Goal: Check status: Check status

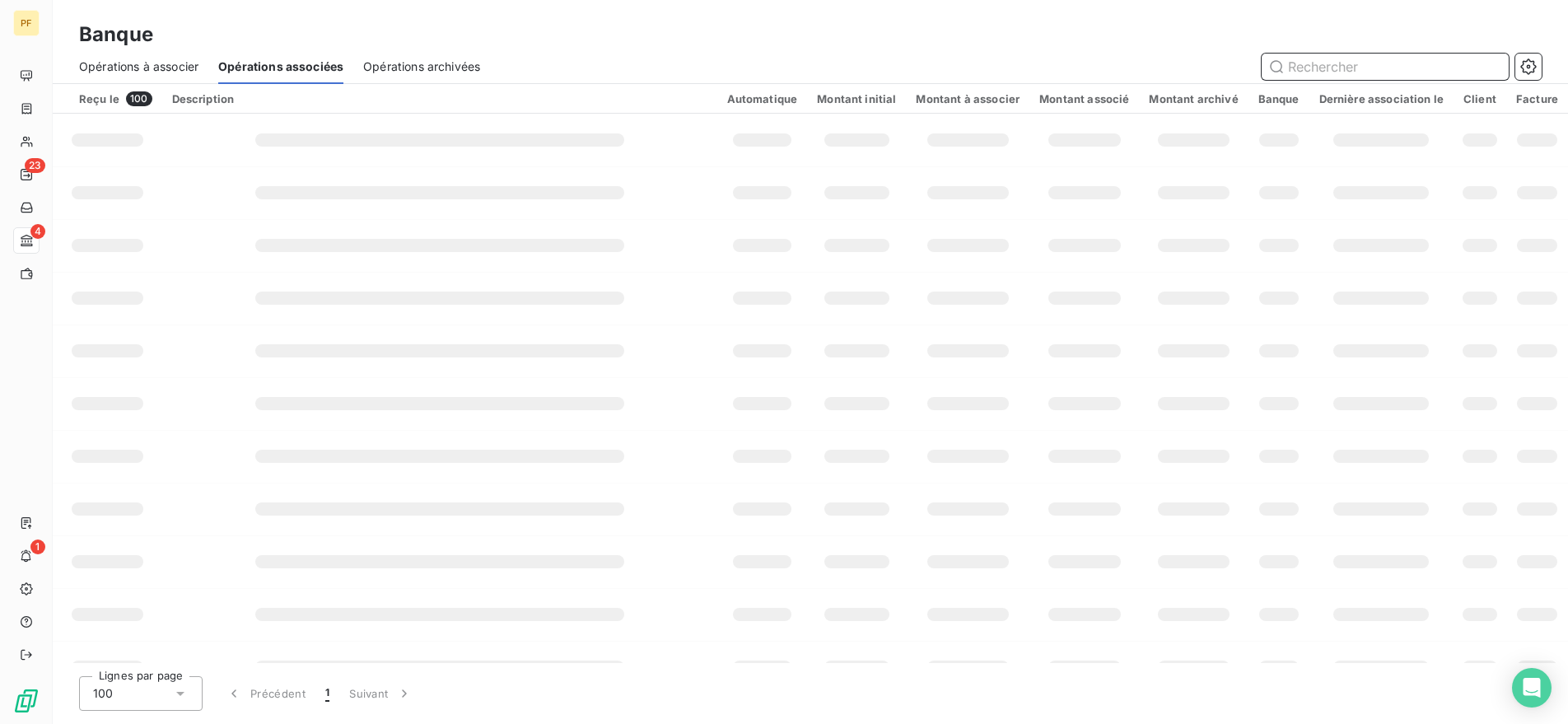
click at [1346, 59] on input "text" at bounding box center [1385, 66] width 247 height 26
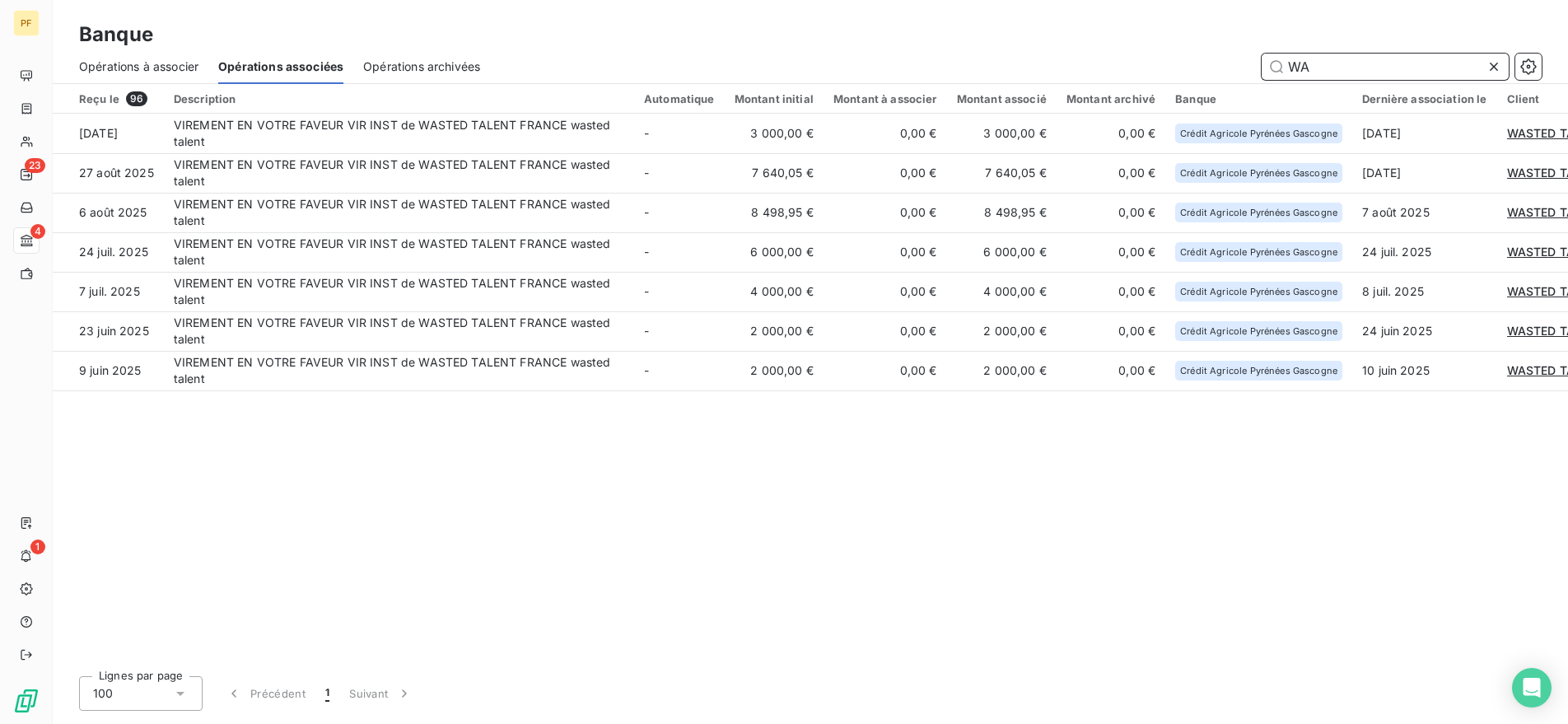
type input "W"
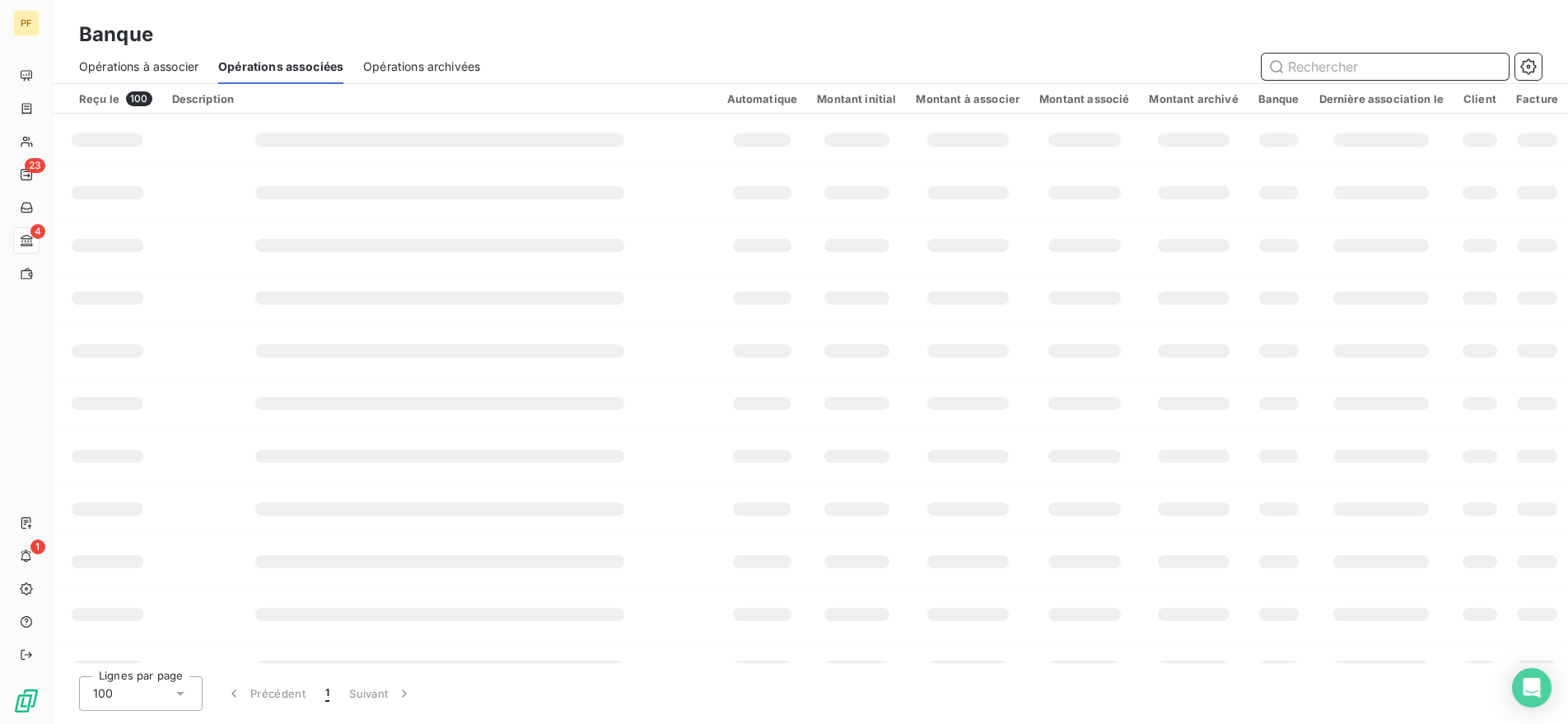
type input "U"
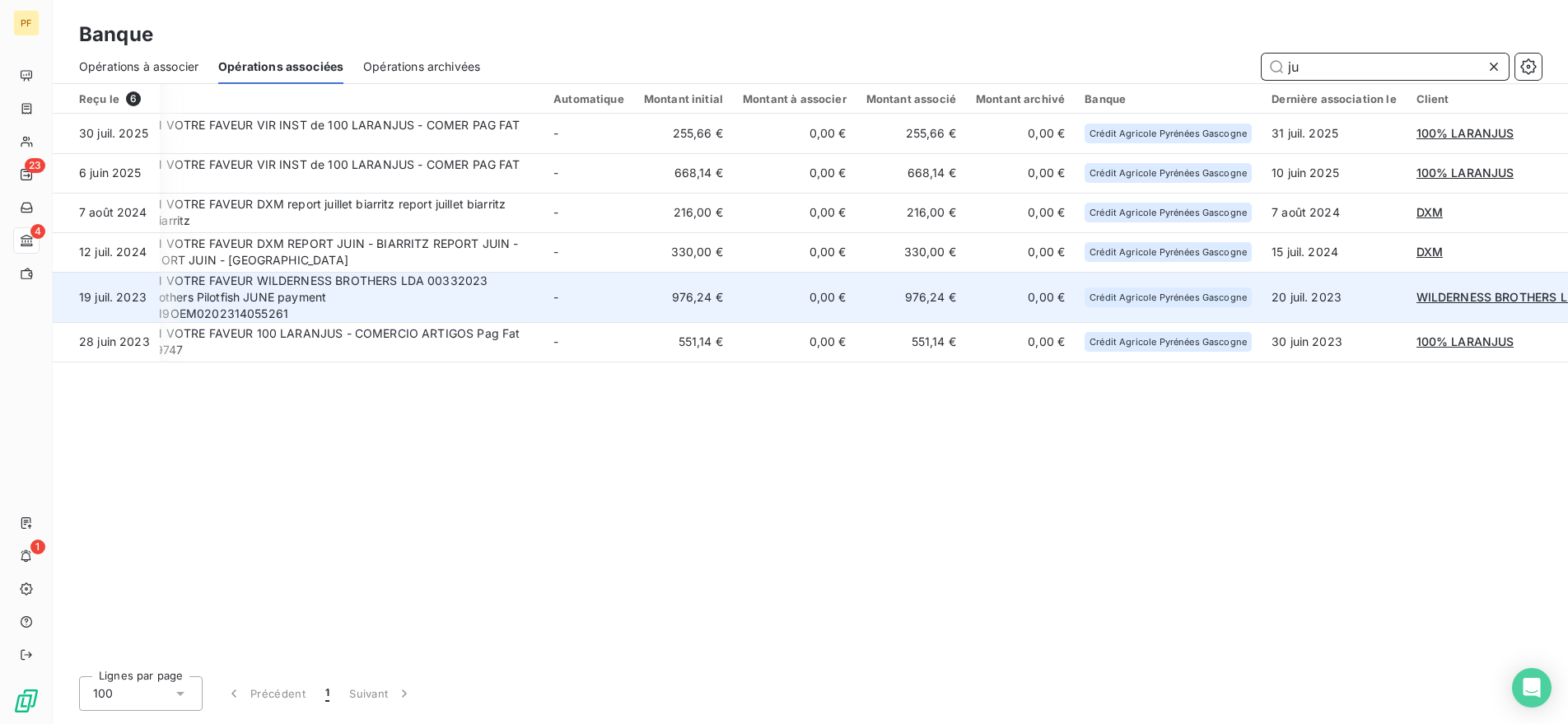
type input "j"
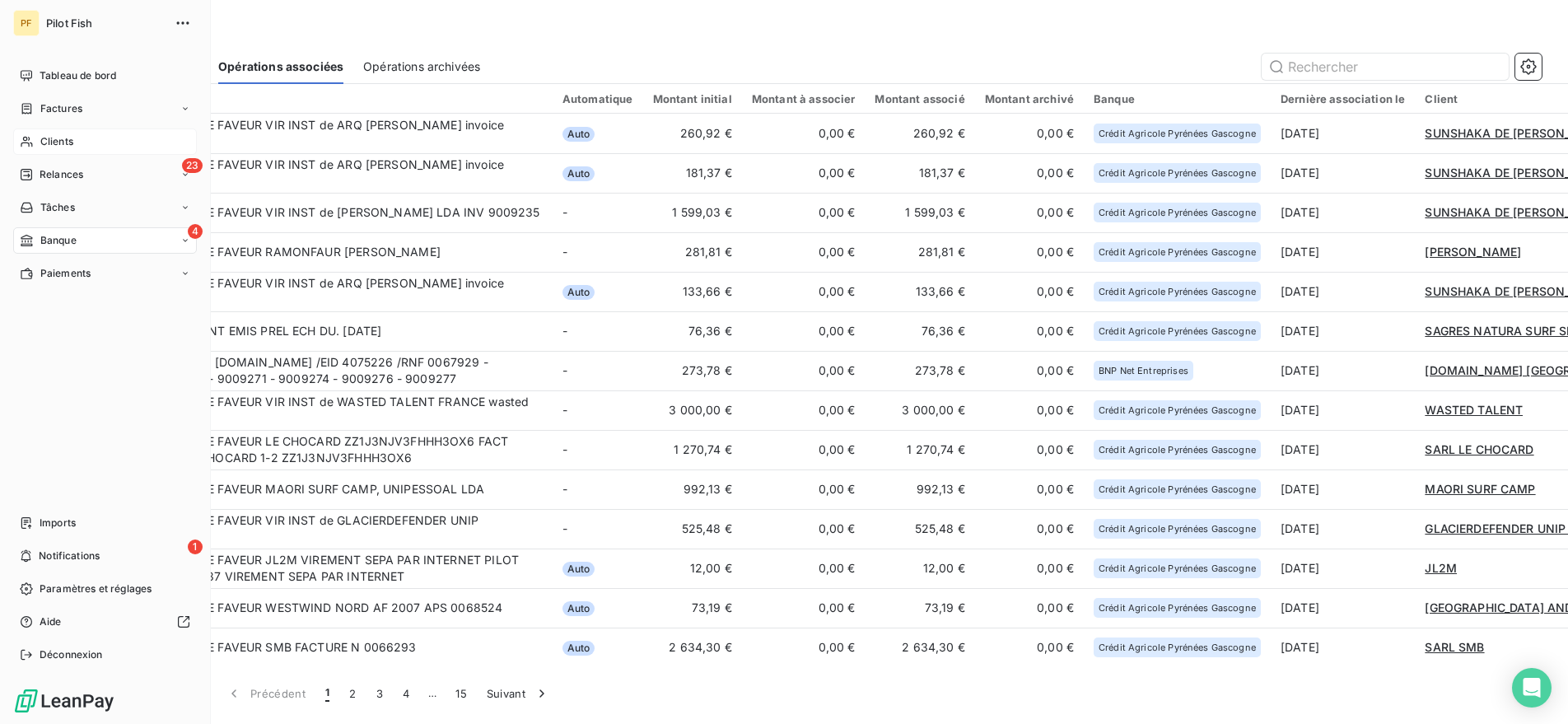
click at [35, 145] on div "Clients" at bounding box center [105, 141] width 183 height 26
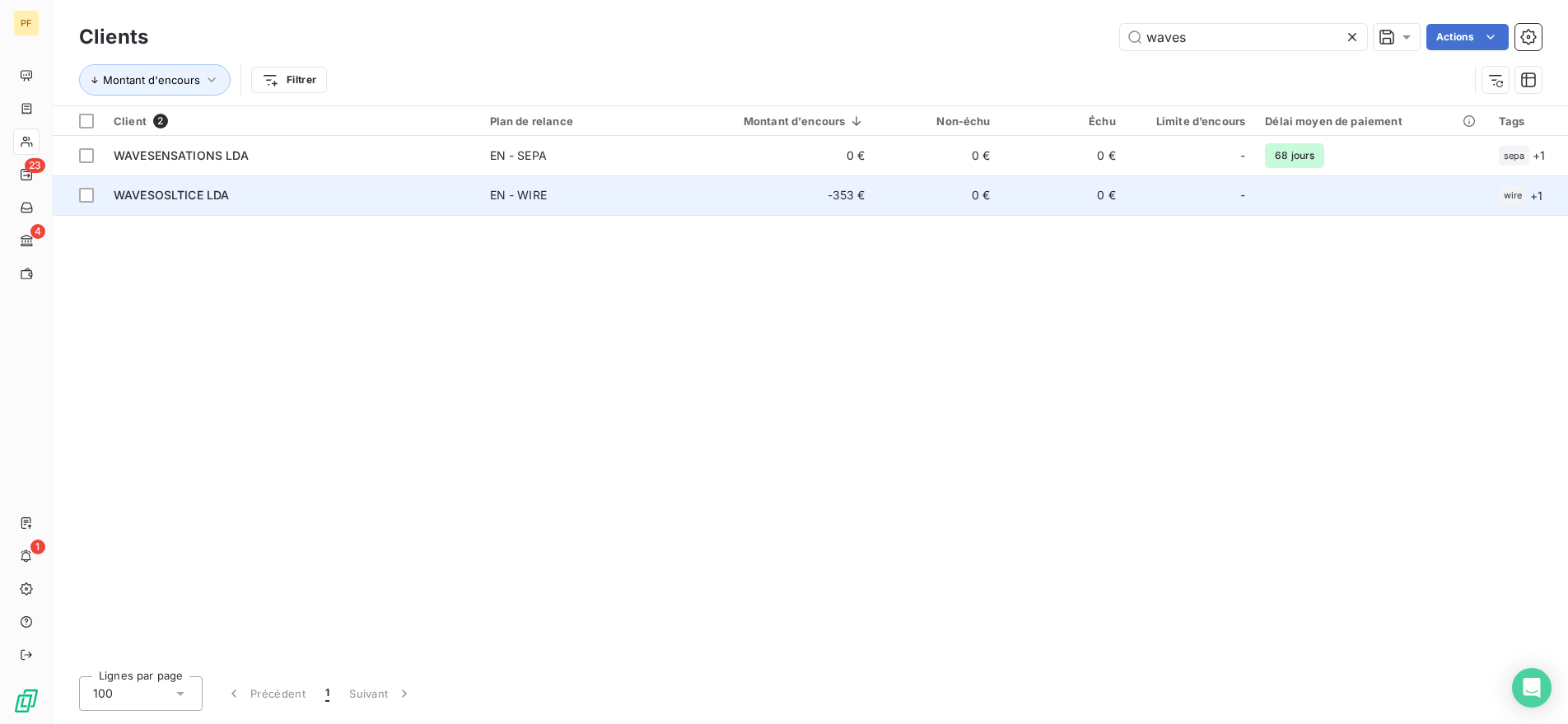
type input "waves"
click at [157, 192] on span "WAVESOSLTICE LDA" at bounding box center [171, 195] width 115 height 14
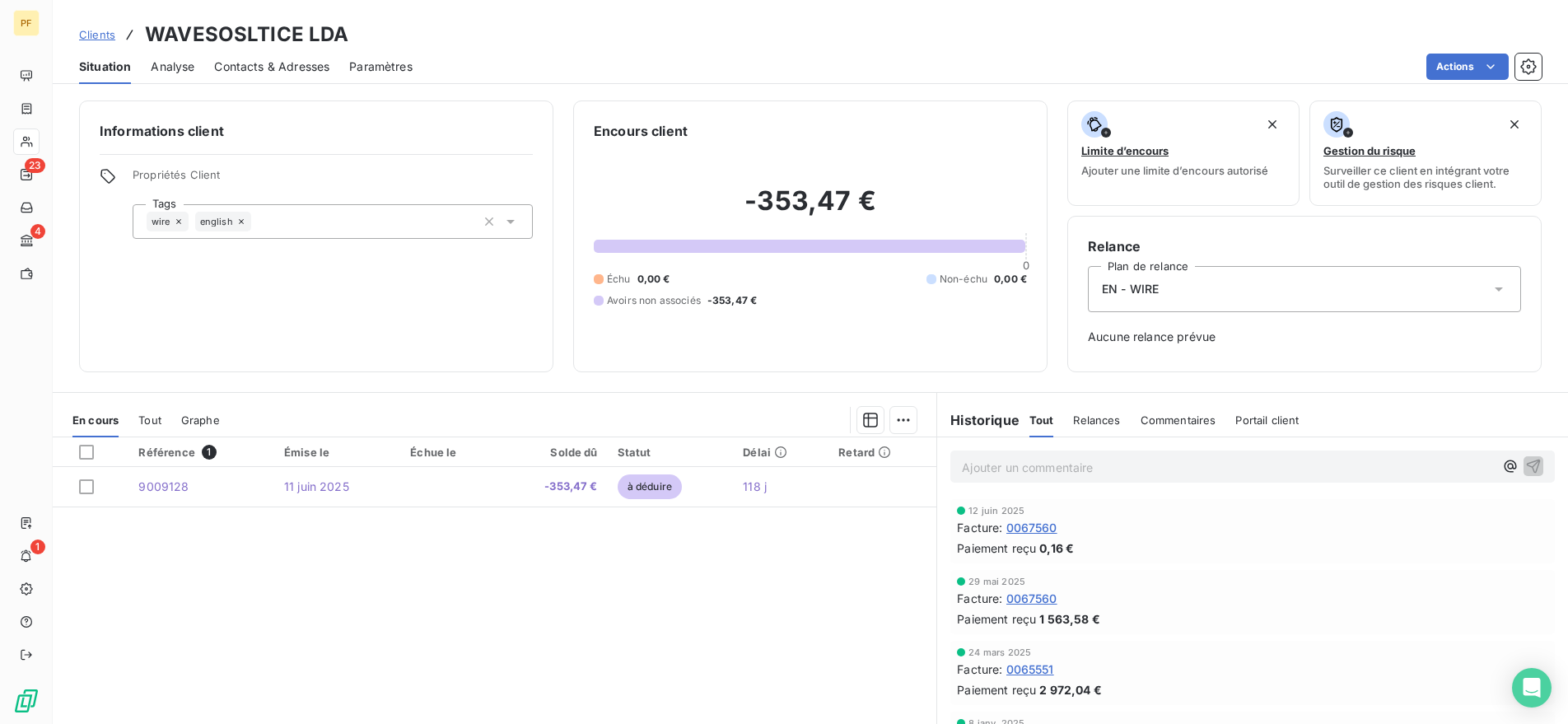
click at [1076, 602] on div "Facture : 0067560" at bounding box center [1252, 598] width 591 height 17
drag, startPoint x: 1090, startPoint y: 528, endPoint x: 1011, endPoint y: 527, distance: 79.0
click at [1011, 527] on div "Facture : 0067560" at bounding box center [1252, 527] width 591 height 17
copy span "0067560"
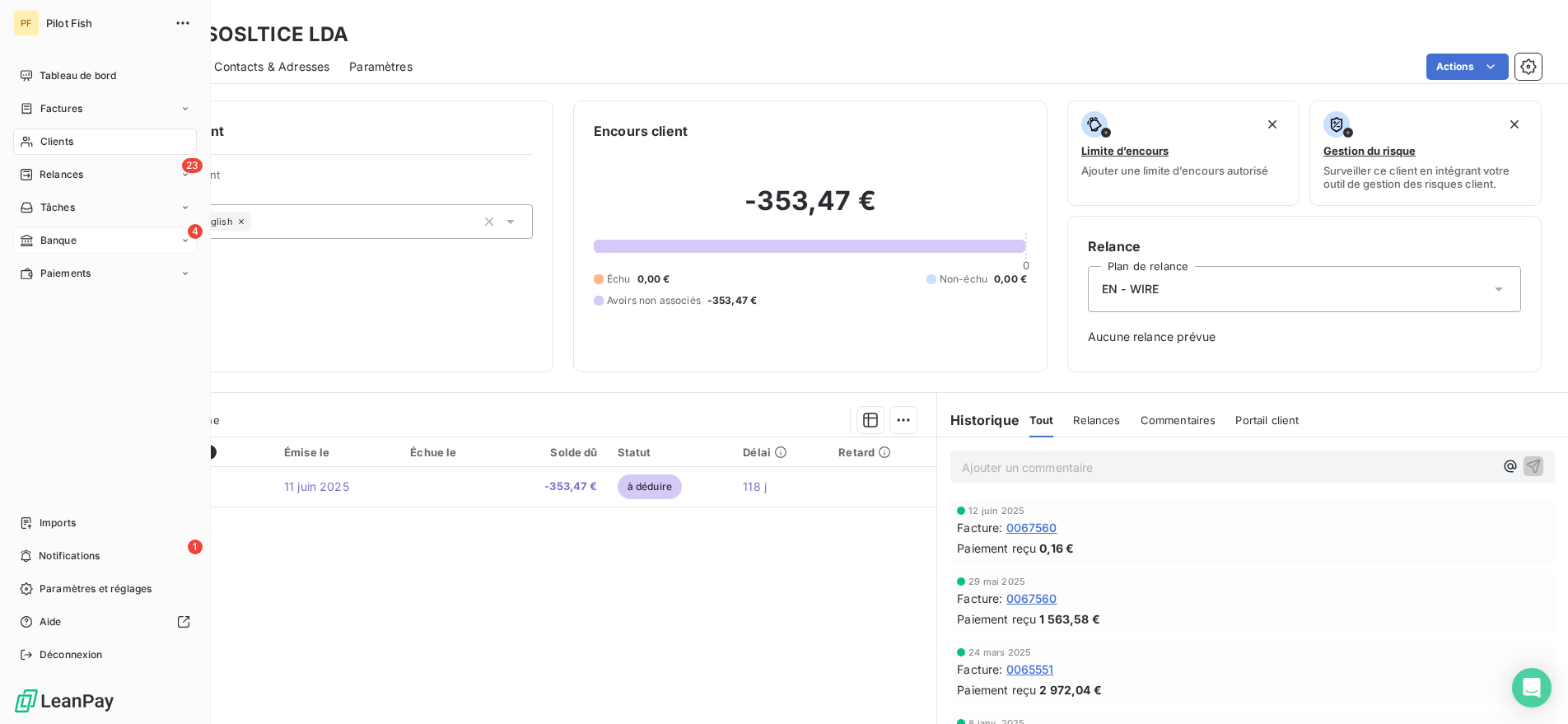
click at [49, 242] on span "Banque" at bounding box center [59, 240] width 36 height 14
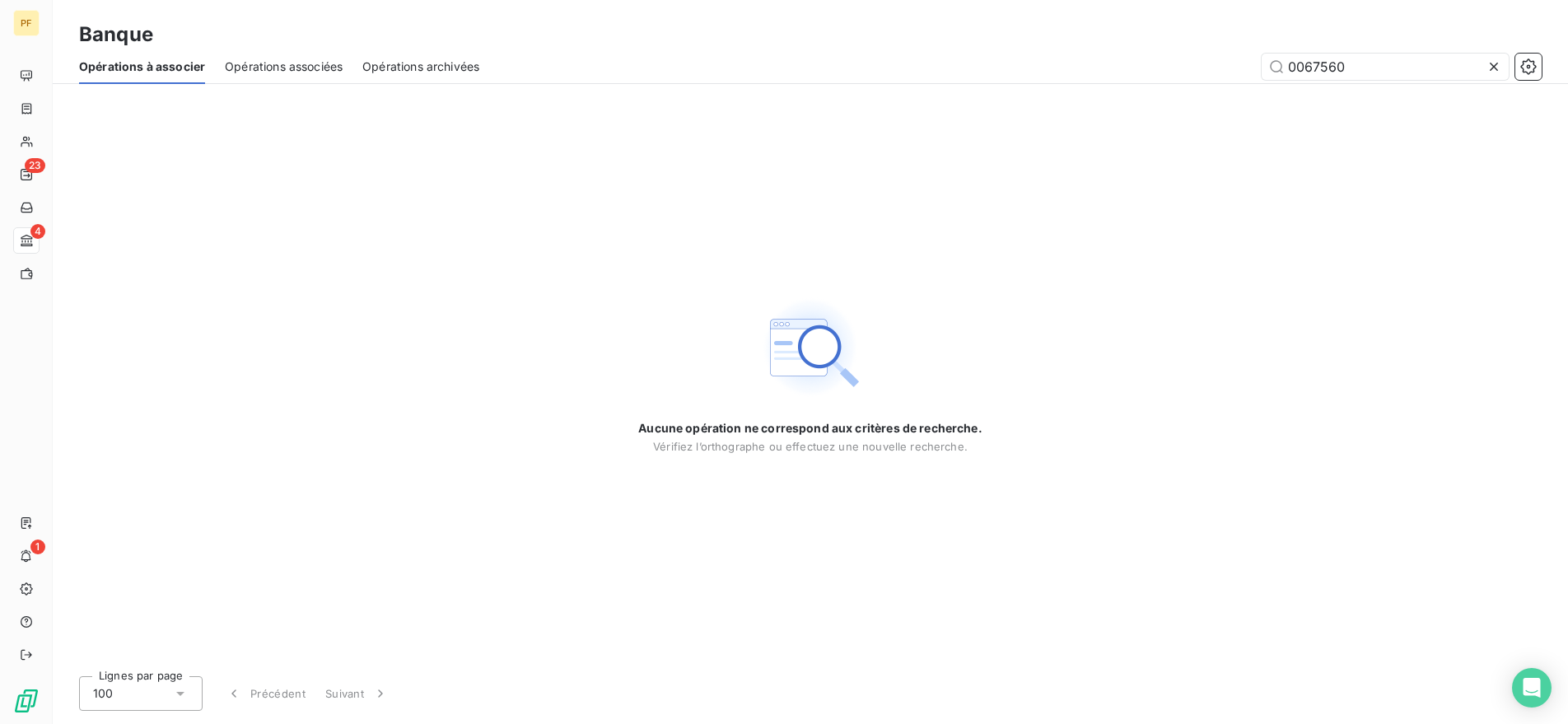
click at [271, 77] on div "Opérations associées" at bounding box center [283, 67] width 118 height 35
type input "0067560"
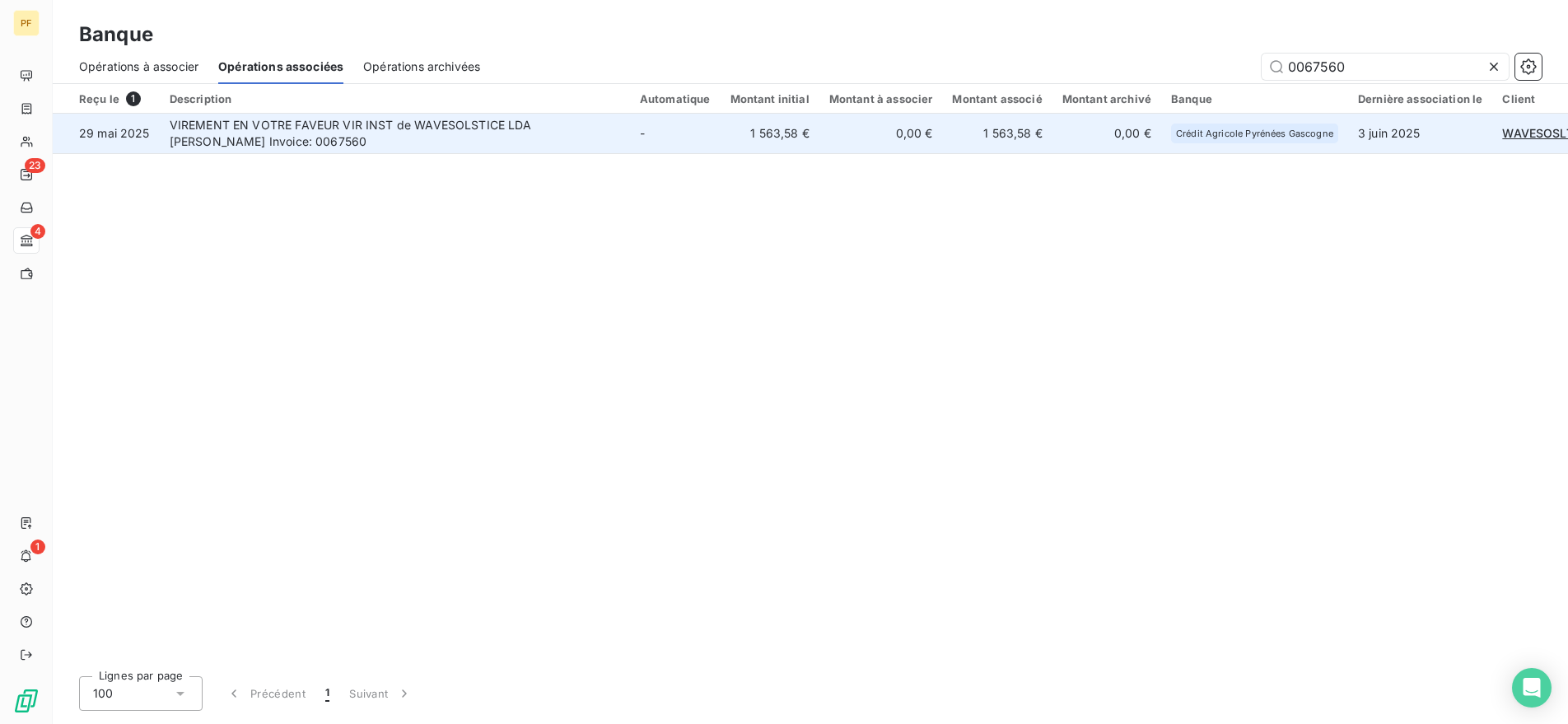
type input "0067560"
click at [260, 134] on td "VIREMENT EN VOTRE FAVEUR VIR INST de WAVESOLSTICE LDA [PERSON_NAME] Invoice: 00…" at bounding box center [395, 132] width 470 height 39
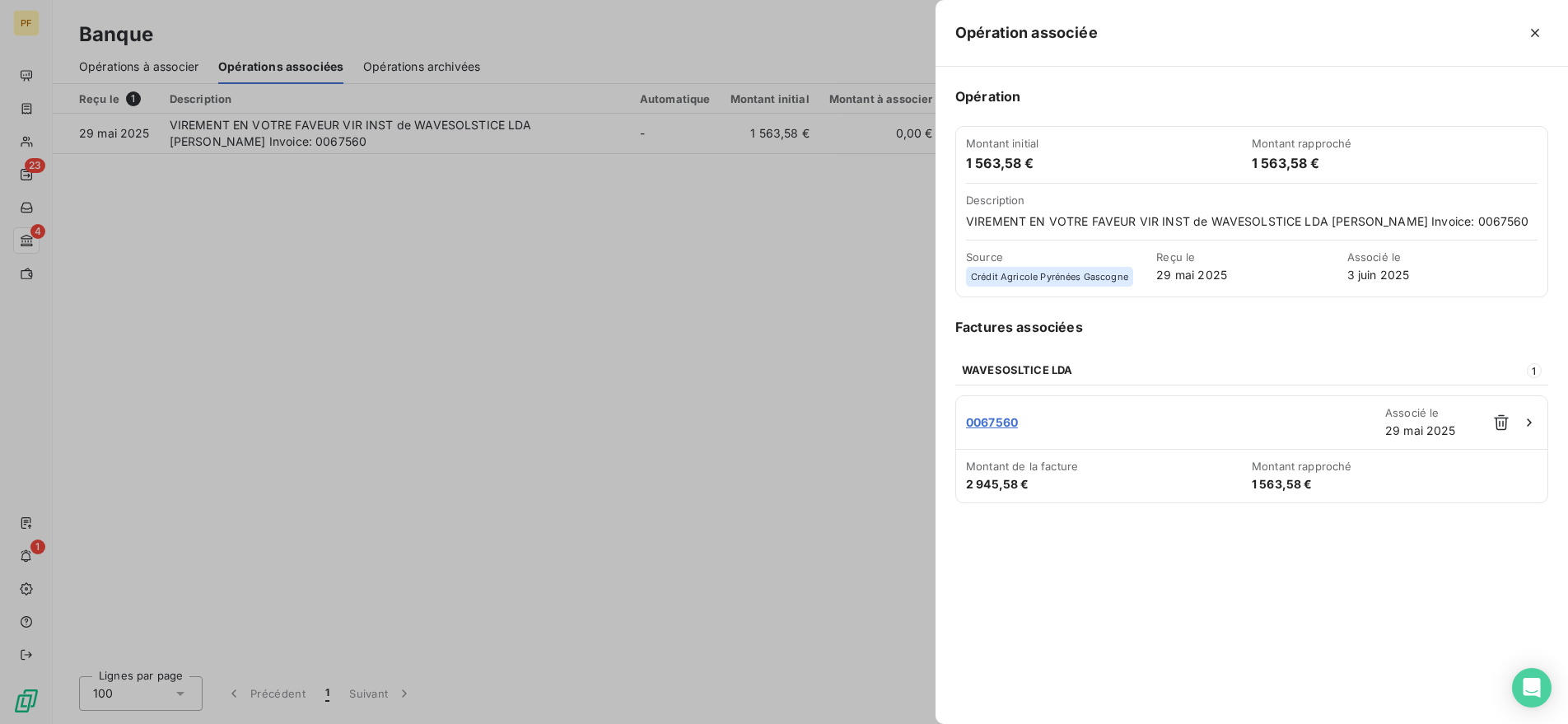
click at [669, 331] on div at bounding box center [784, 362] width 1568 height 724
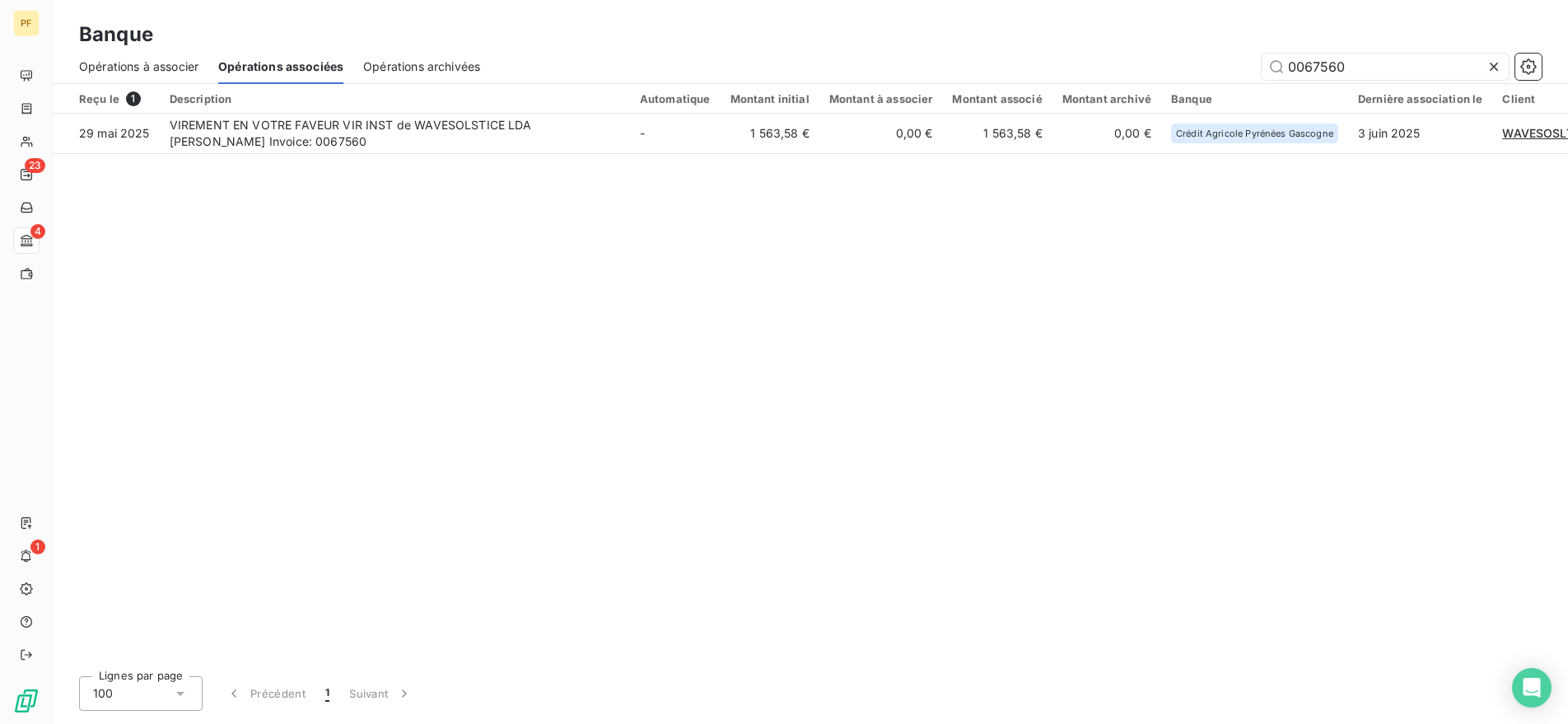
click at [1497, 64] on icon at bounding box center [1493, 66] width 16 height 16
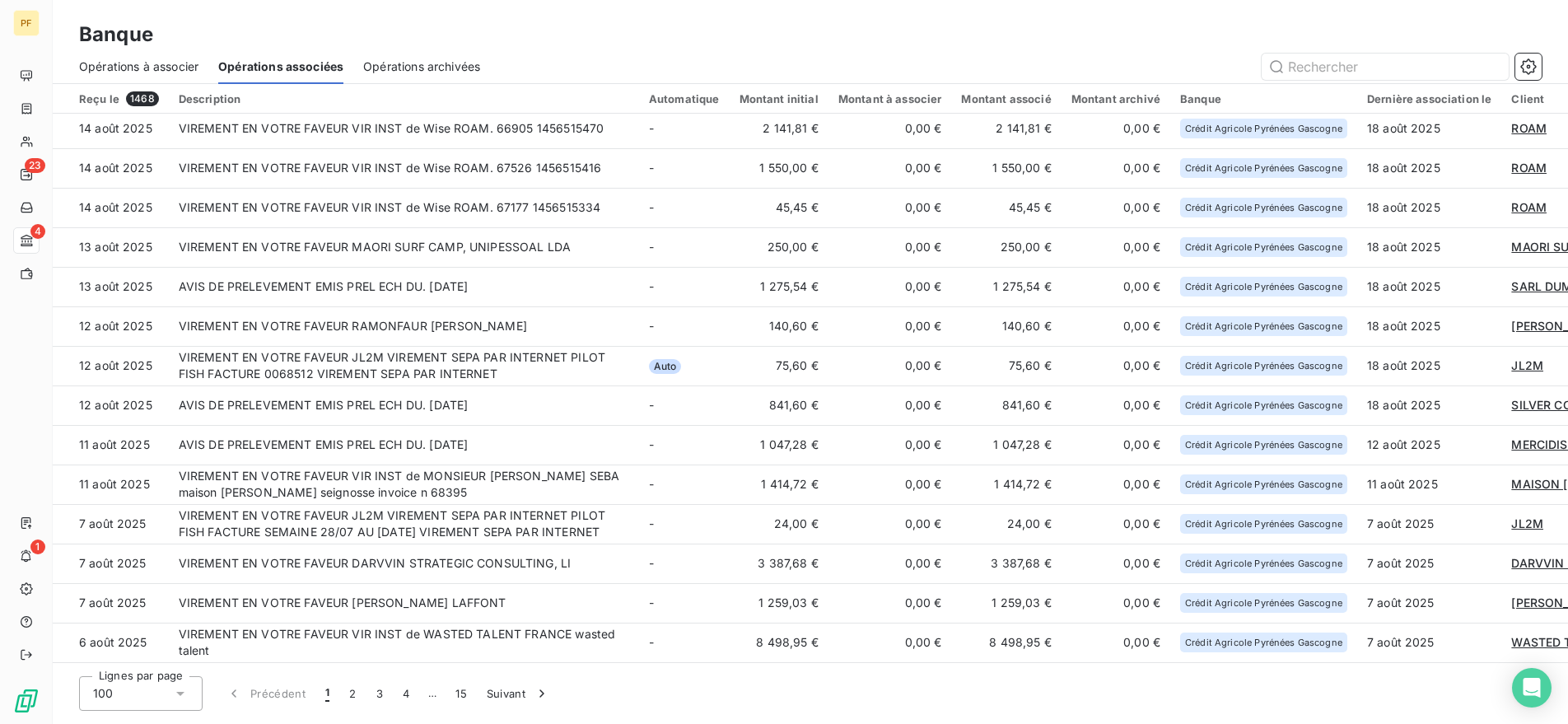
scroll to position [1709, 0]
click at [353, 696] on button "2" at bounding box center [352, 693] width 26 height 35
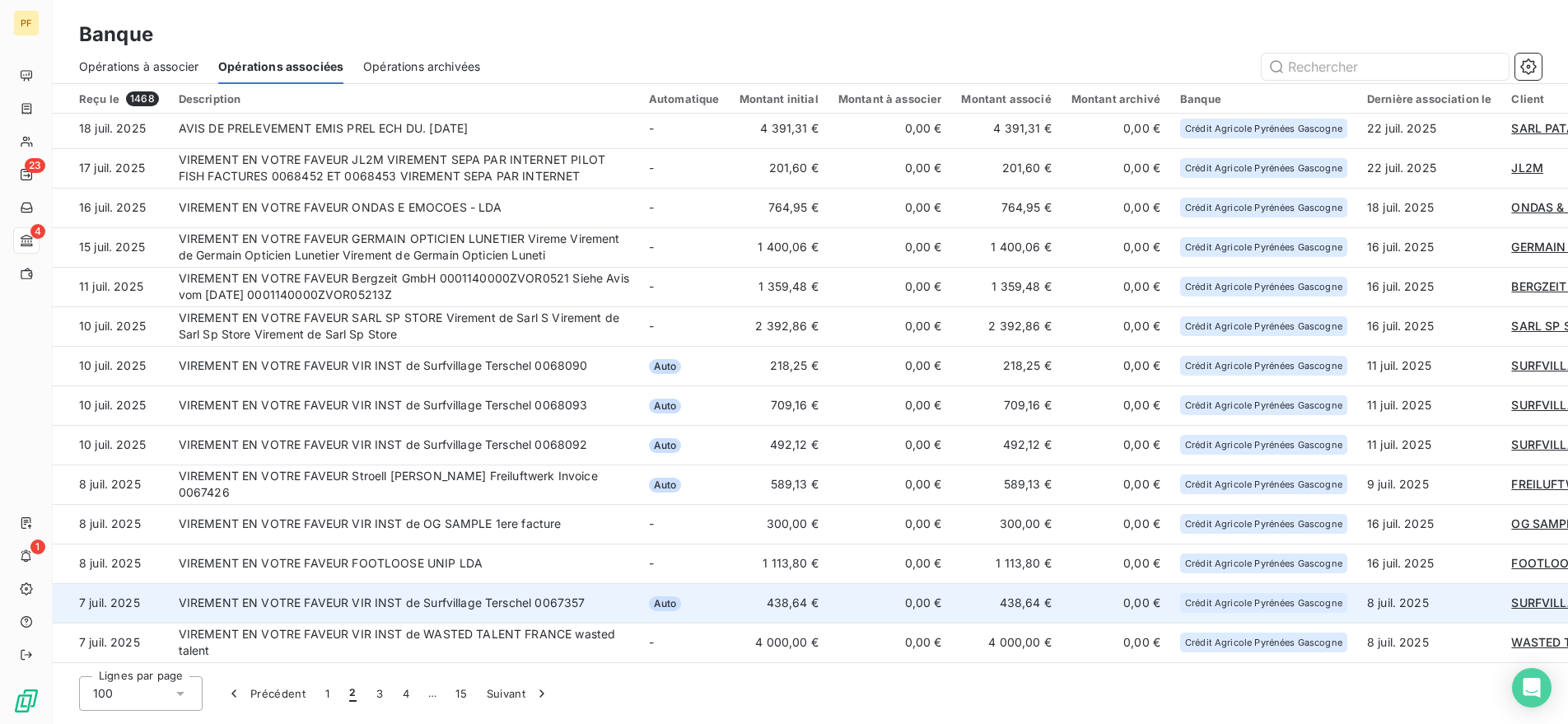
scroll to position [0, 0]
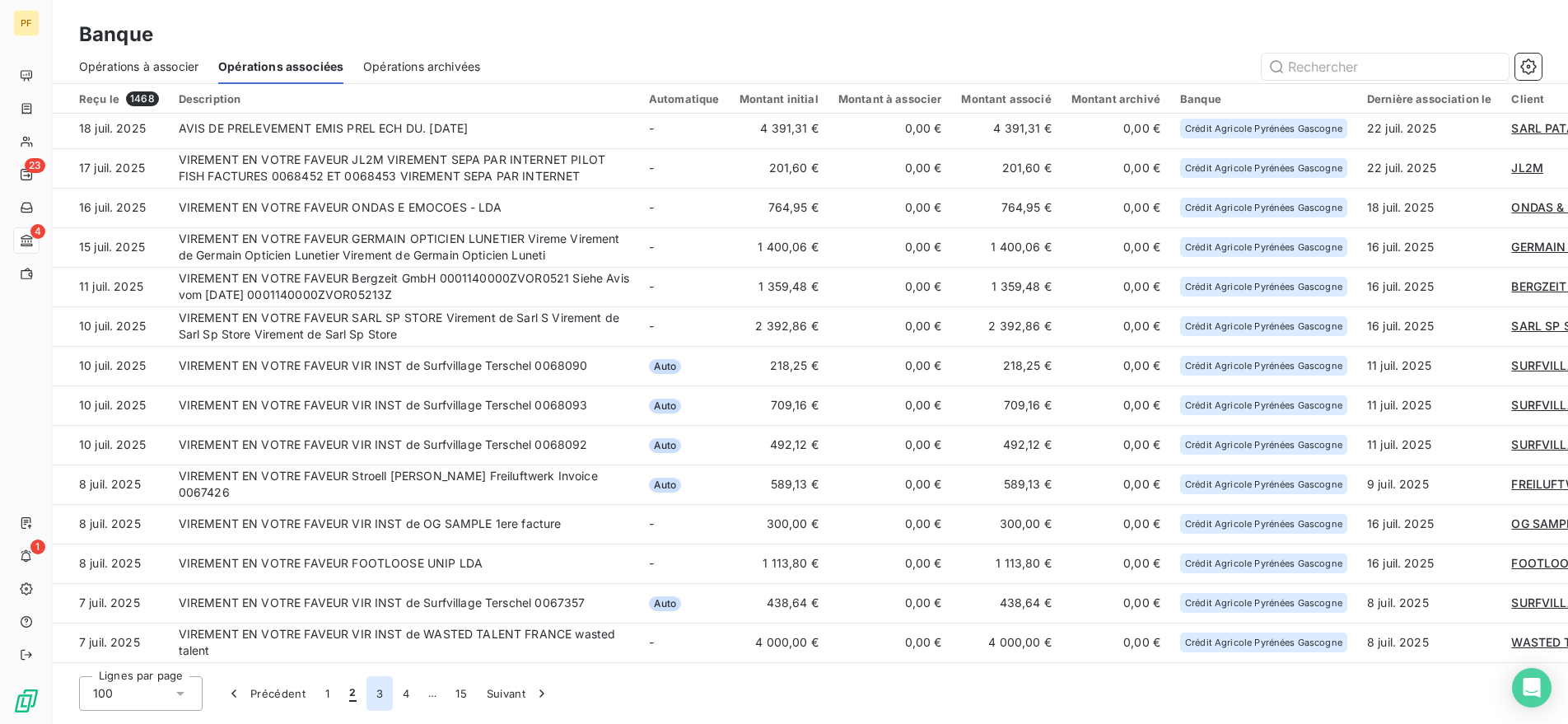
click at [378, 695] on button "3" at bounding box center [379, 693] width 26 height 35
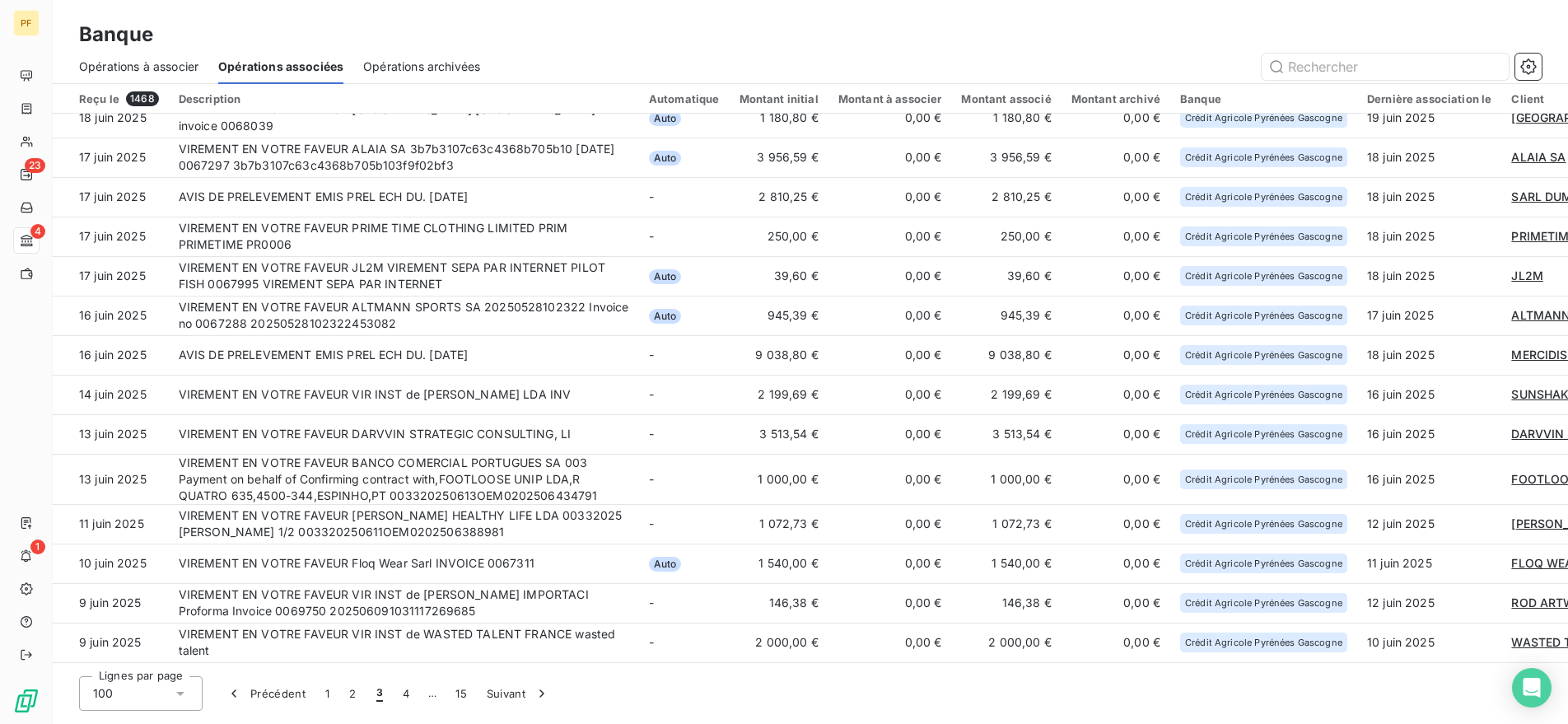
scroll to position [832, 0]
click at [403, 695] on button "4" at bounding box center [405, 693] width 26 height 35
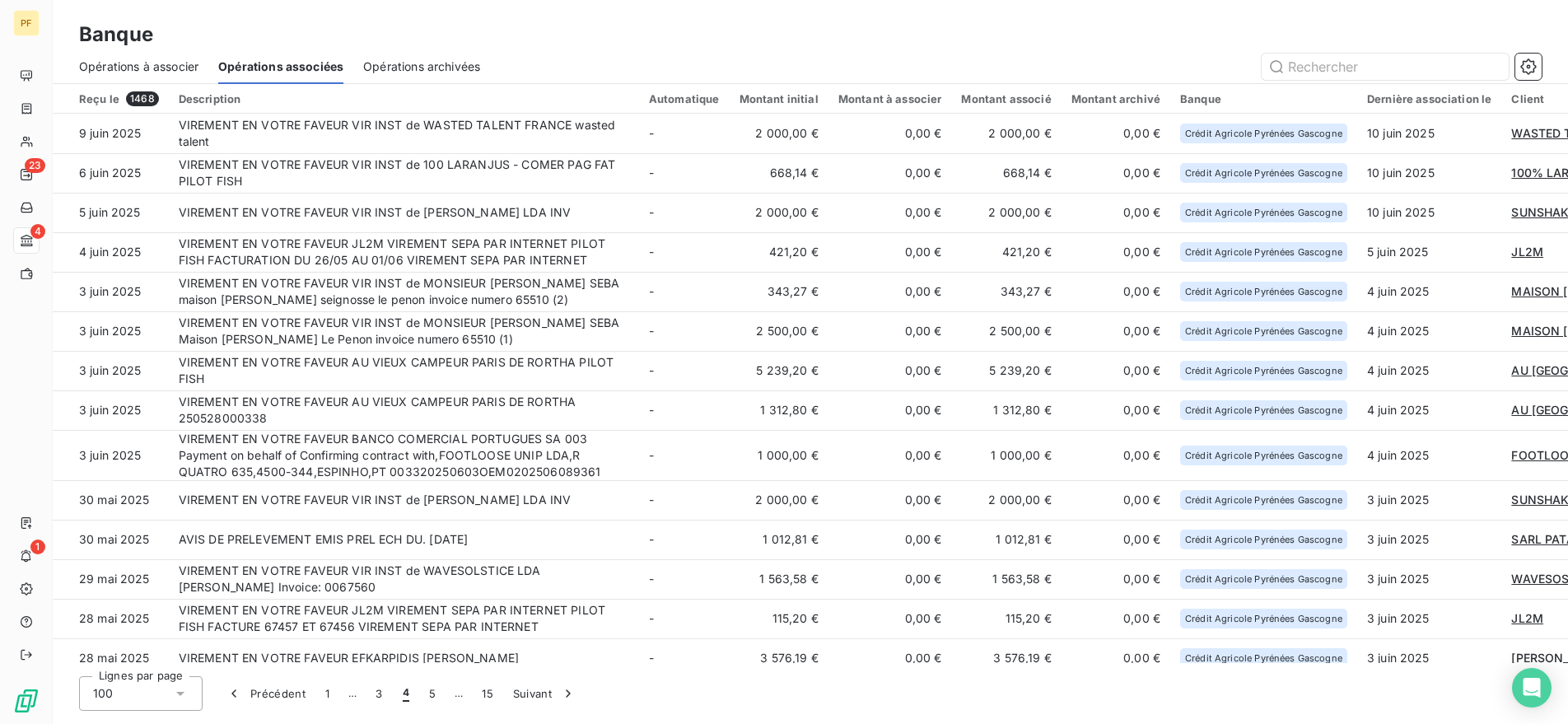
scroll to position [0, 0]
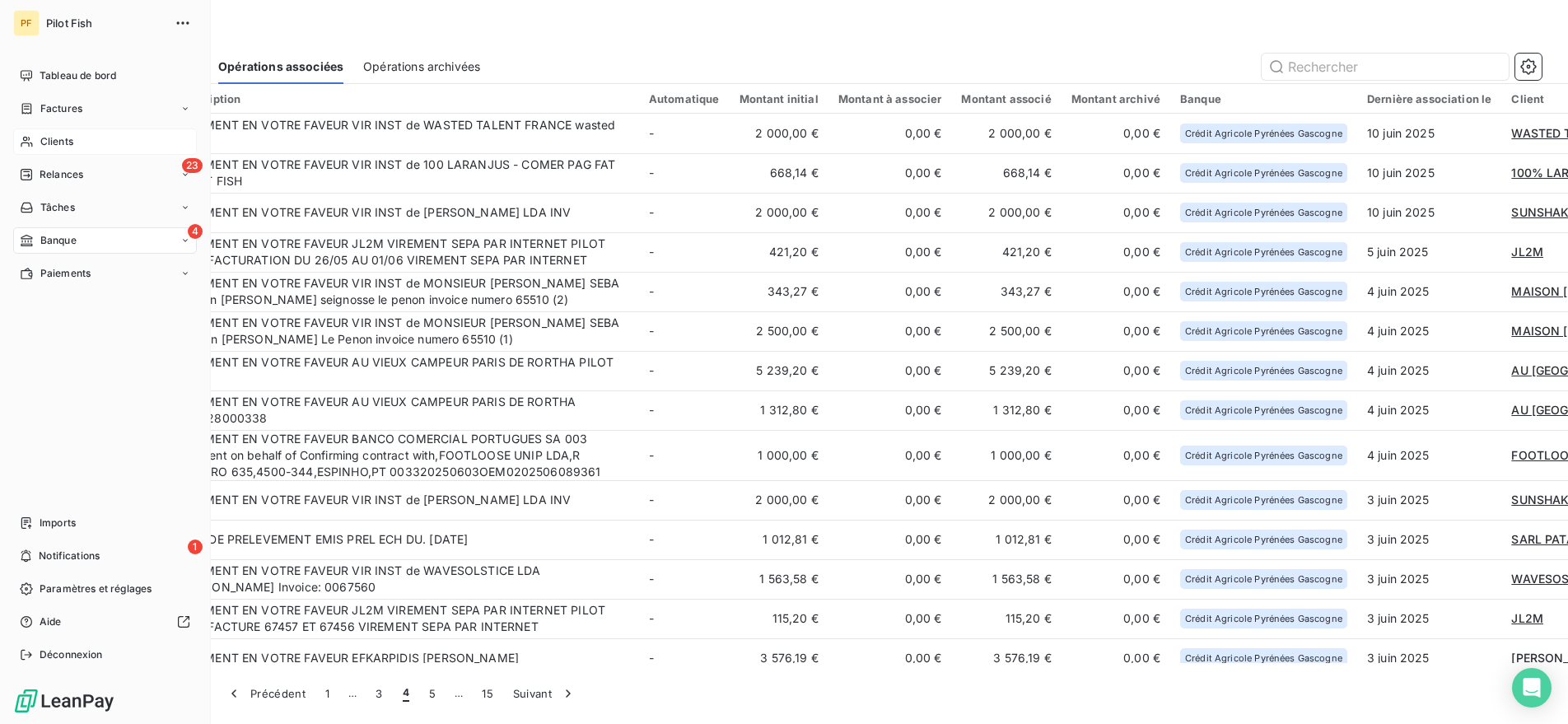
click at [73, 135] on span "Clients" at bounding box center [57, 141] width 33 height 14
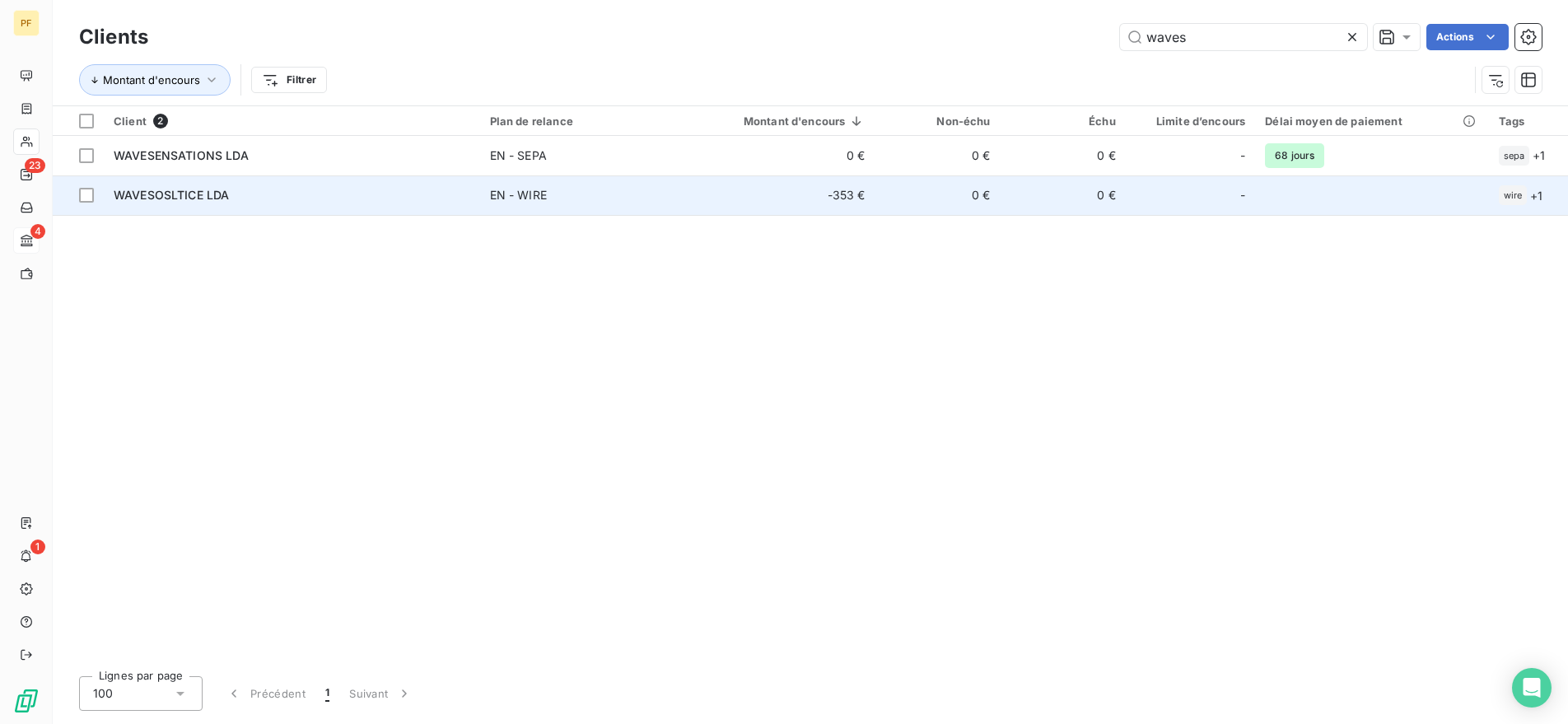
click at [160, 198] on span "WAVESOSLTICE LDA" at bounding box center [171, 195] width 115 height 14
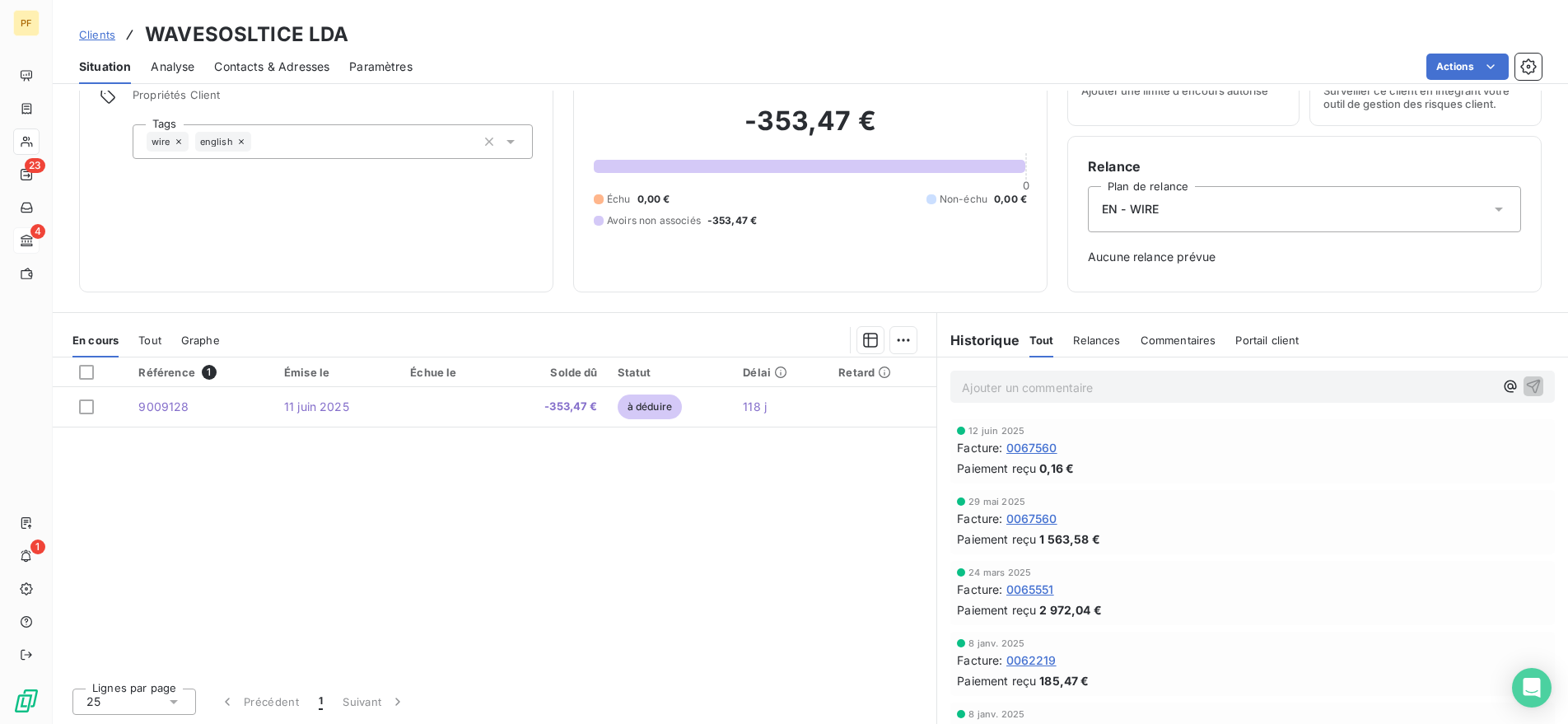
scroll to position [80, 0]
drag, startPoint x: 1103, startPoint y: 608, endPoint x: 1015, endPoint y: 611, distance: 88.1
click at [1015, 611] on div "Paiement reçu 2 972,04 €" at bounding box center [1252, 610] width 591 height 17
drag, startPoint x: 1102, startPoint y: 537, endPoint x: 970, endPoint y: 541, distance: 132.1
click at [970, 541] on div "Paiement reçu 1 563,58 €" at bounding box center [1252, 539] width 591 height 17
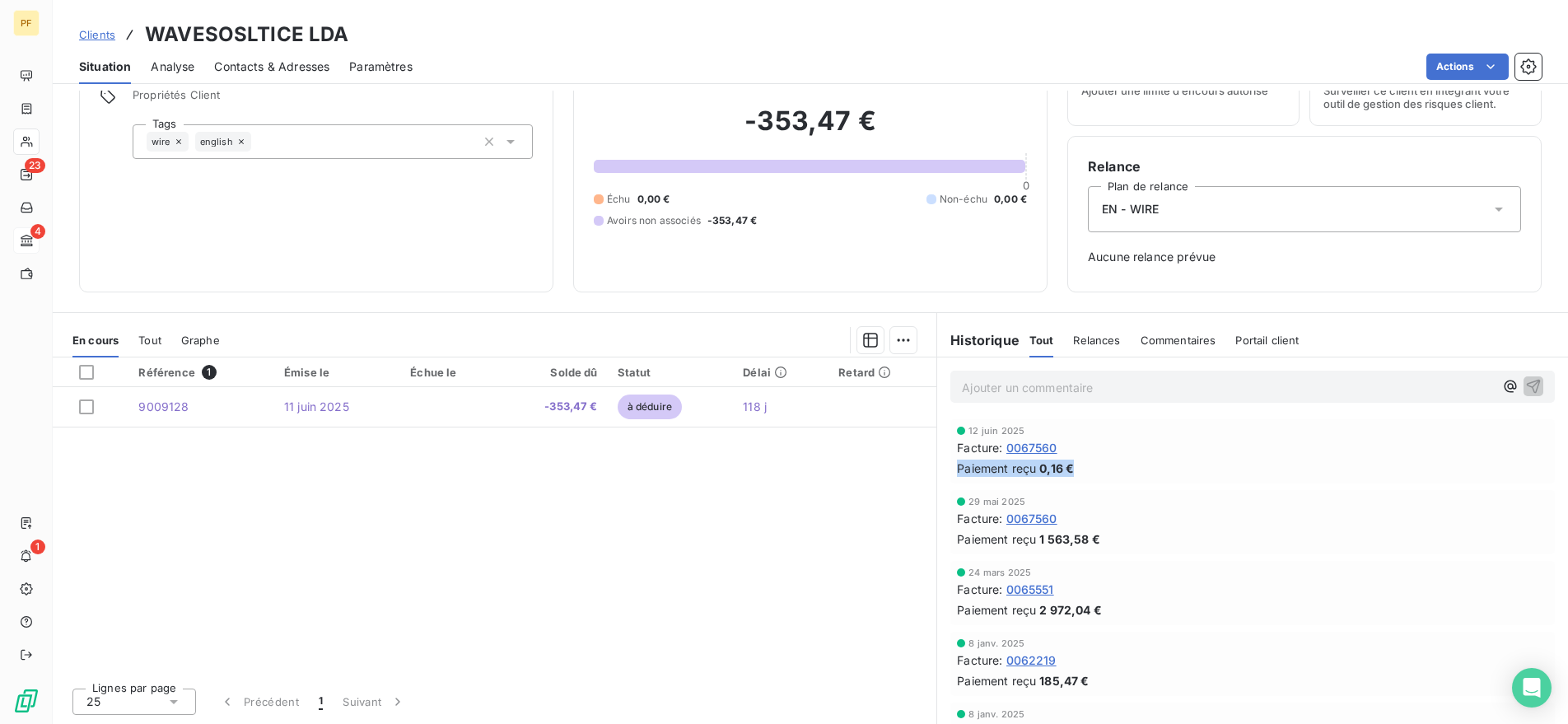
drag, startPoint x: 1076, startPoint y: 466, endPoint x: 957, endPoint y: 473, distance: 119.2
click at [957, 473] on div "Paiement reçu 0,16 €" at bounding box center [1252, 468] width 591 height 17
click at [1108, 462] on div "Paiement reçu 0,16 €" at bounding box center [1252, 468] width 591 height 17
drag, startPoint x: 1077, startPoint y: 473, endPoint x: 952, endPoint y: 473, distance: 125.0
click at [952, 473] on div "[DATE] Facture : 0067560 Paiement reçu 0,16 €" at bounding box center [1252, 451] width 604 height 64
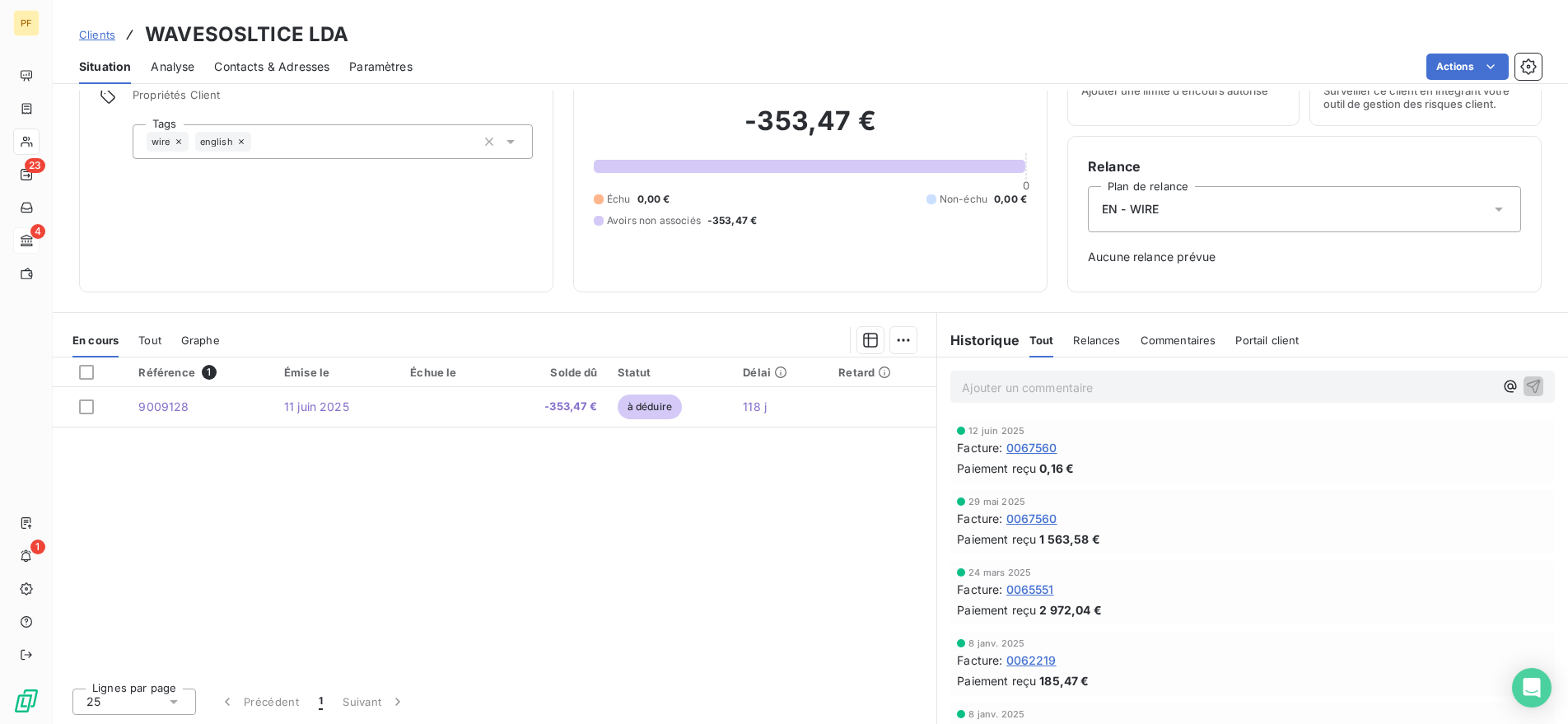
click at [1029, 440] on span "0067560" at bounding box center [1031, 448] width 51 height 17
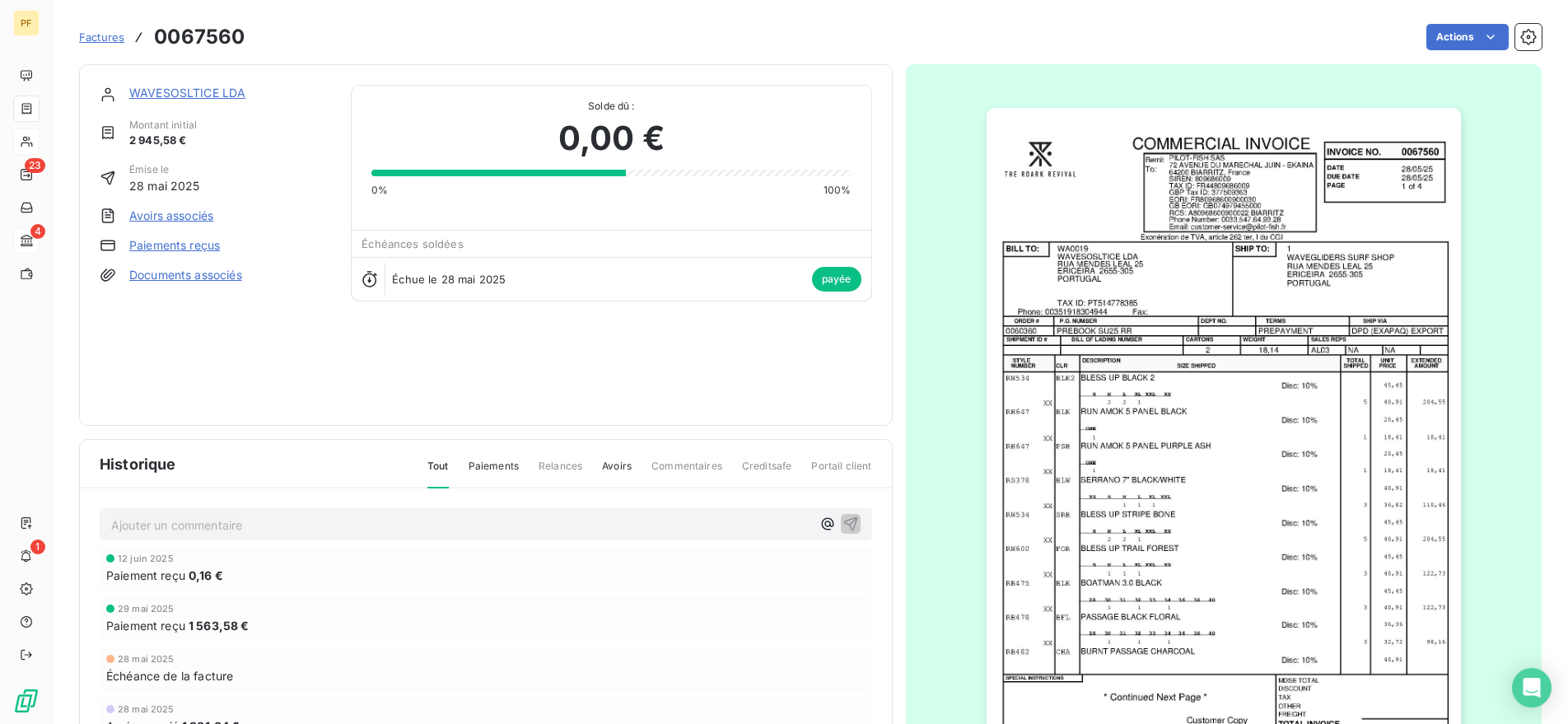
click at [187, 244] on link "Paiements reçus" at bounding box center [175, 245] width 90 height 16
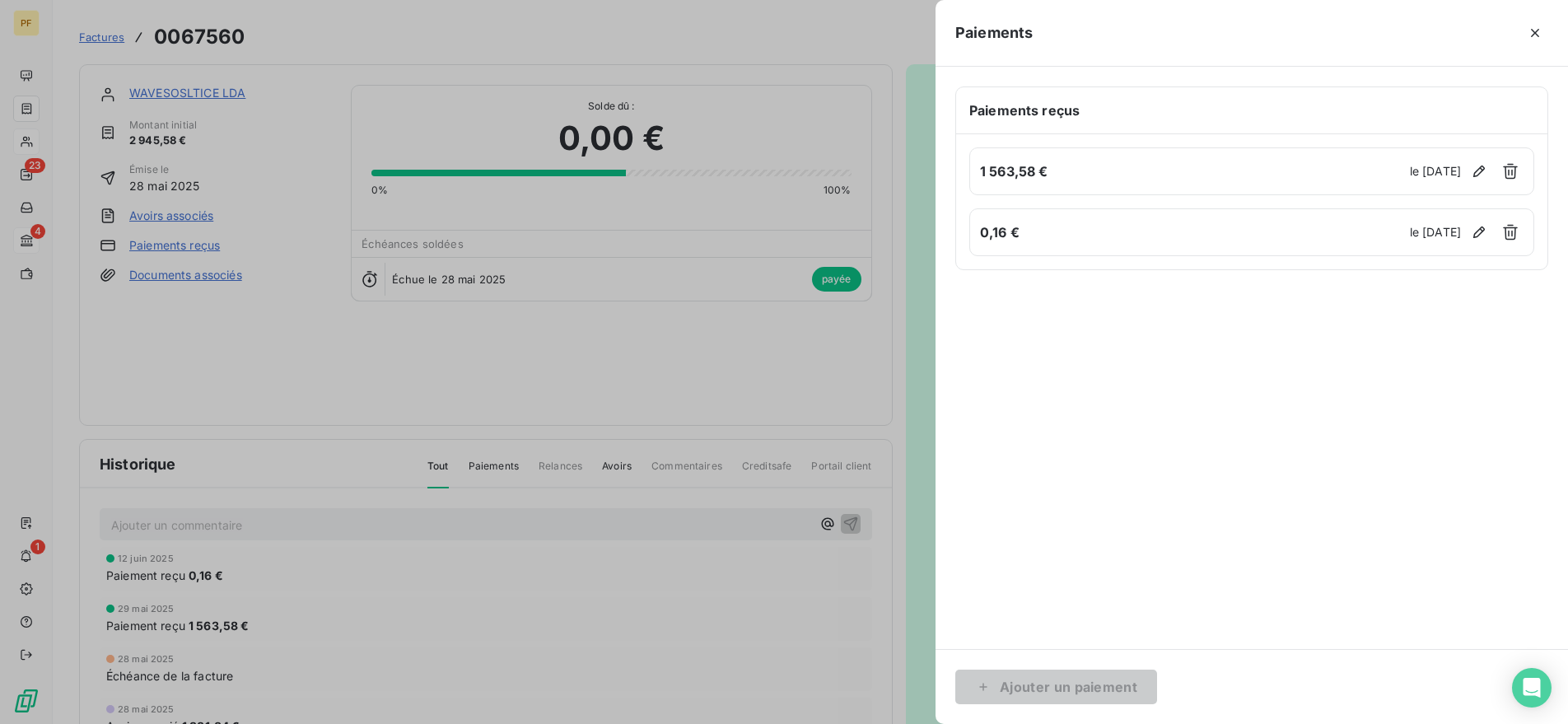
click at [1103, 240] on h6 "0,16 €" at bounding box center [1192, 232] width 425 height 20
click at [1410, 234] on span "le [DATE]" at bounding box center [1435, 232] width 51 height 16
click at [1318, 224] on h6 "0,16 €" at bounding box center [1192, 232] width 425 height 20
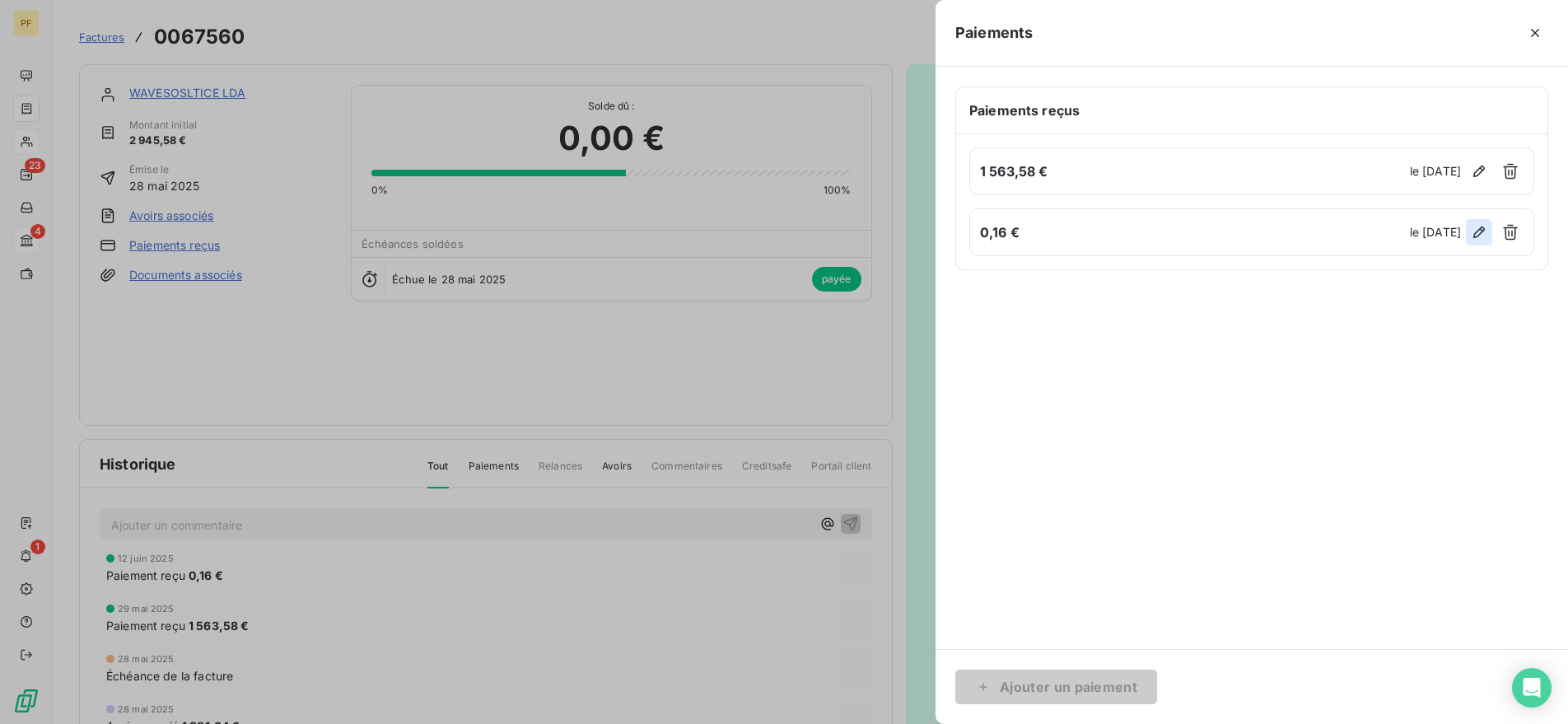
click at [1475, 235] on icon "button" at bounding box center [1478, 232] width 16 height 16
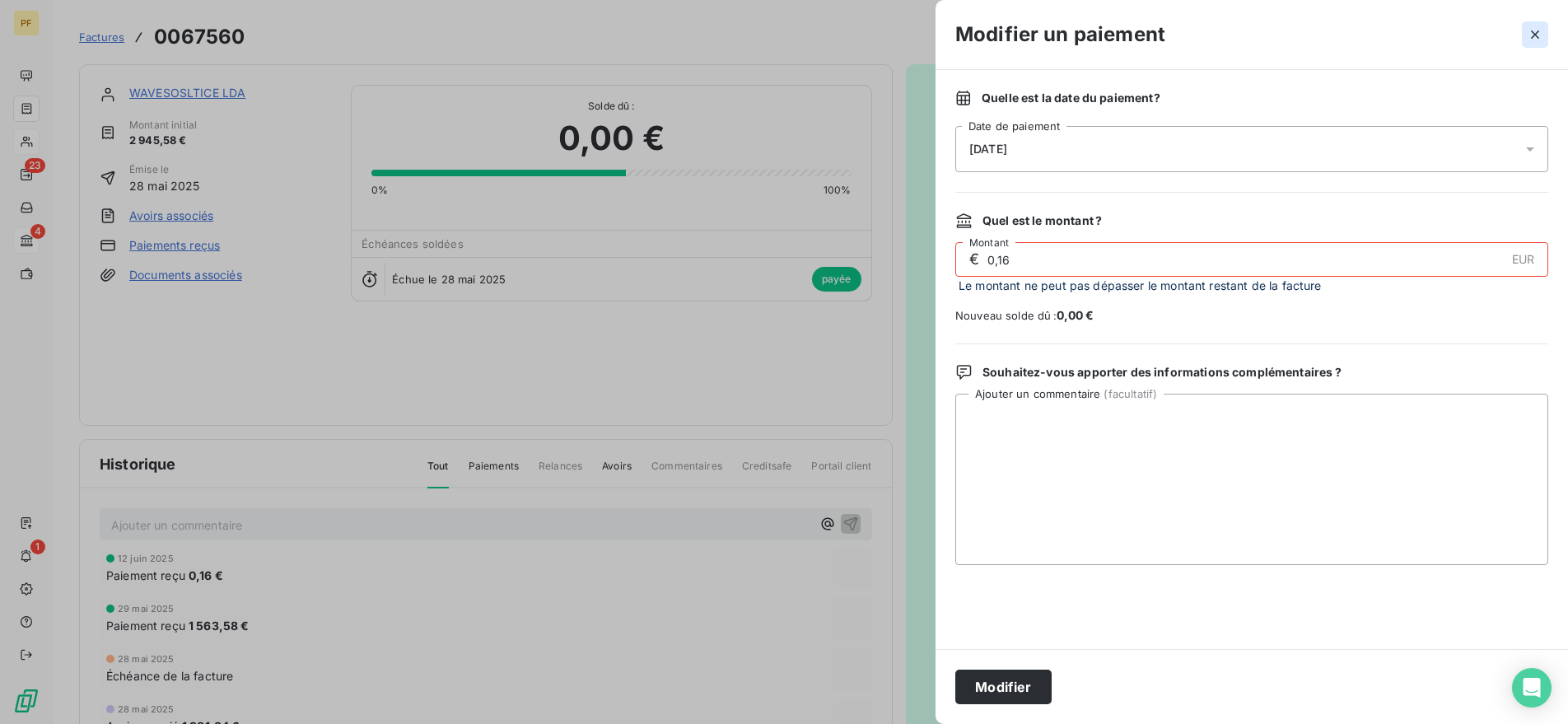
click at [1538, 33] on icon "button" at bounding box center [1534, 34] width 16 height 16
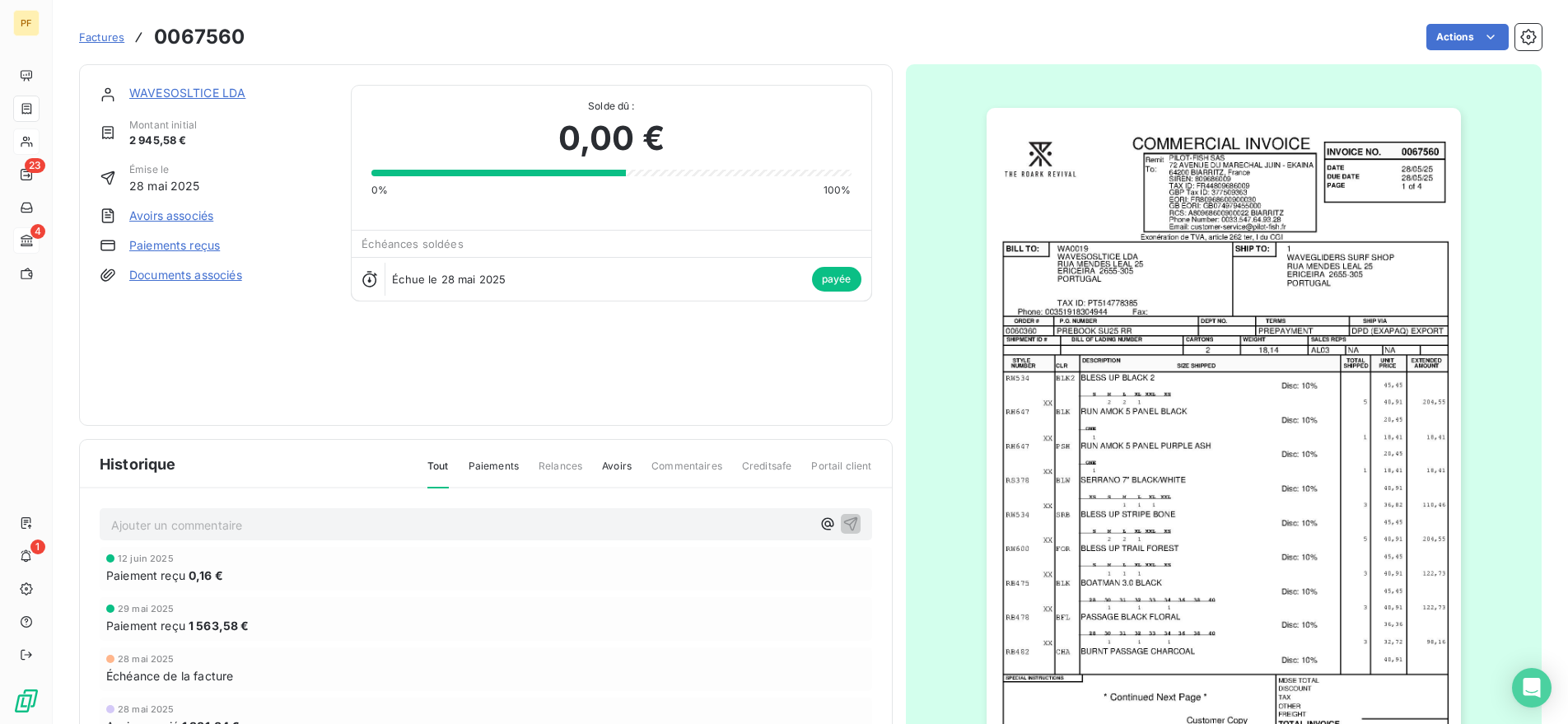
click at [493, 461] on span "Paiements" at bounding box center [493, 472] width 50 height 28
click at [152, 567] on span "Paiement reçu" at bounding box center [146, 575] width 79 height 17
drag, startPoint x: 198, startPoint y: 529, endPoint x: 236, endPoint y: 529, distance: 38.0
click at [236, 567] on div "Paiement reçu 0,16 €" at bounding box center [485, 575] width 759 height 17
click at [215, 617] on span "1 563,58 €" at bounding box center [220, 625] width 61 height 17
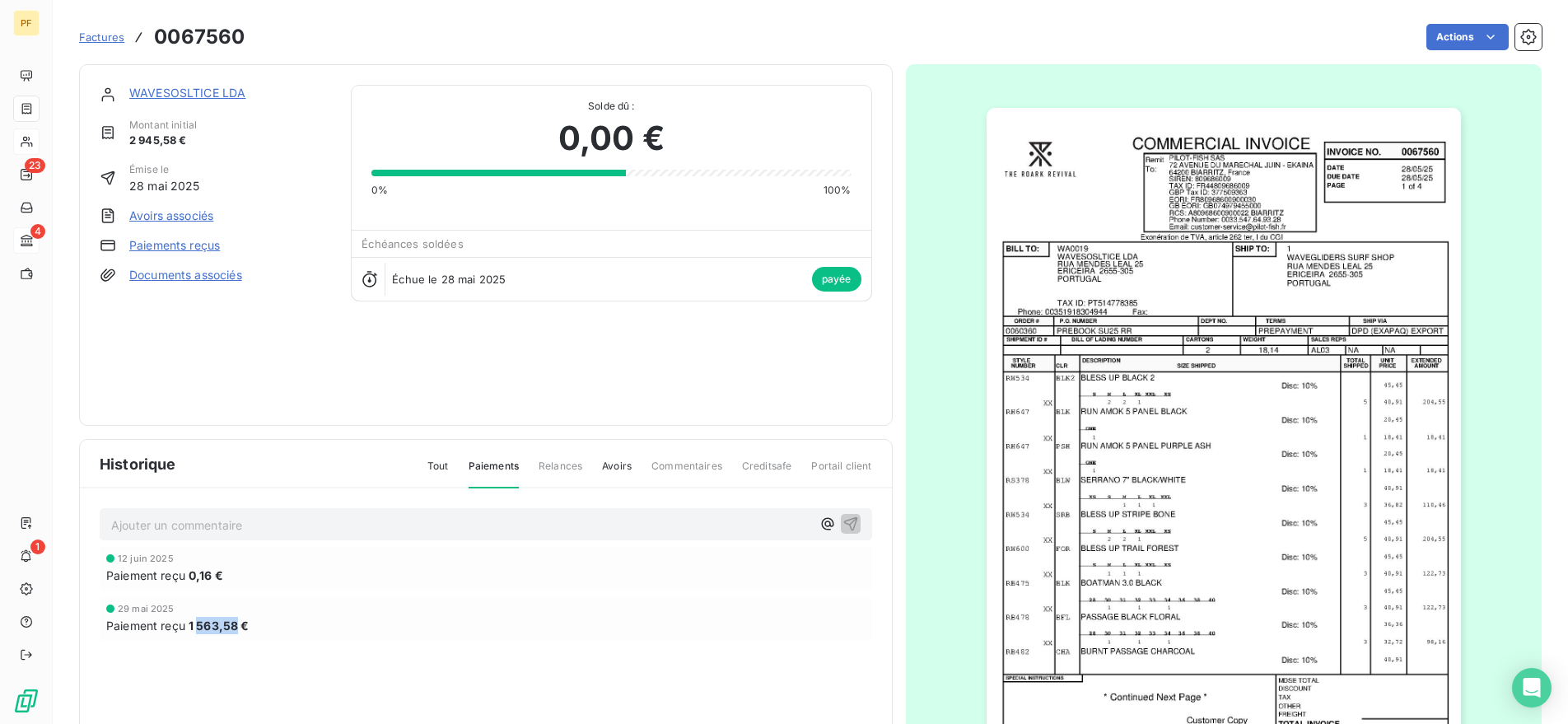
click at [215, 617] on span "1 563,58 €" at bounding box center [220, 625] width 61 height 17
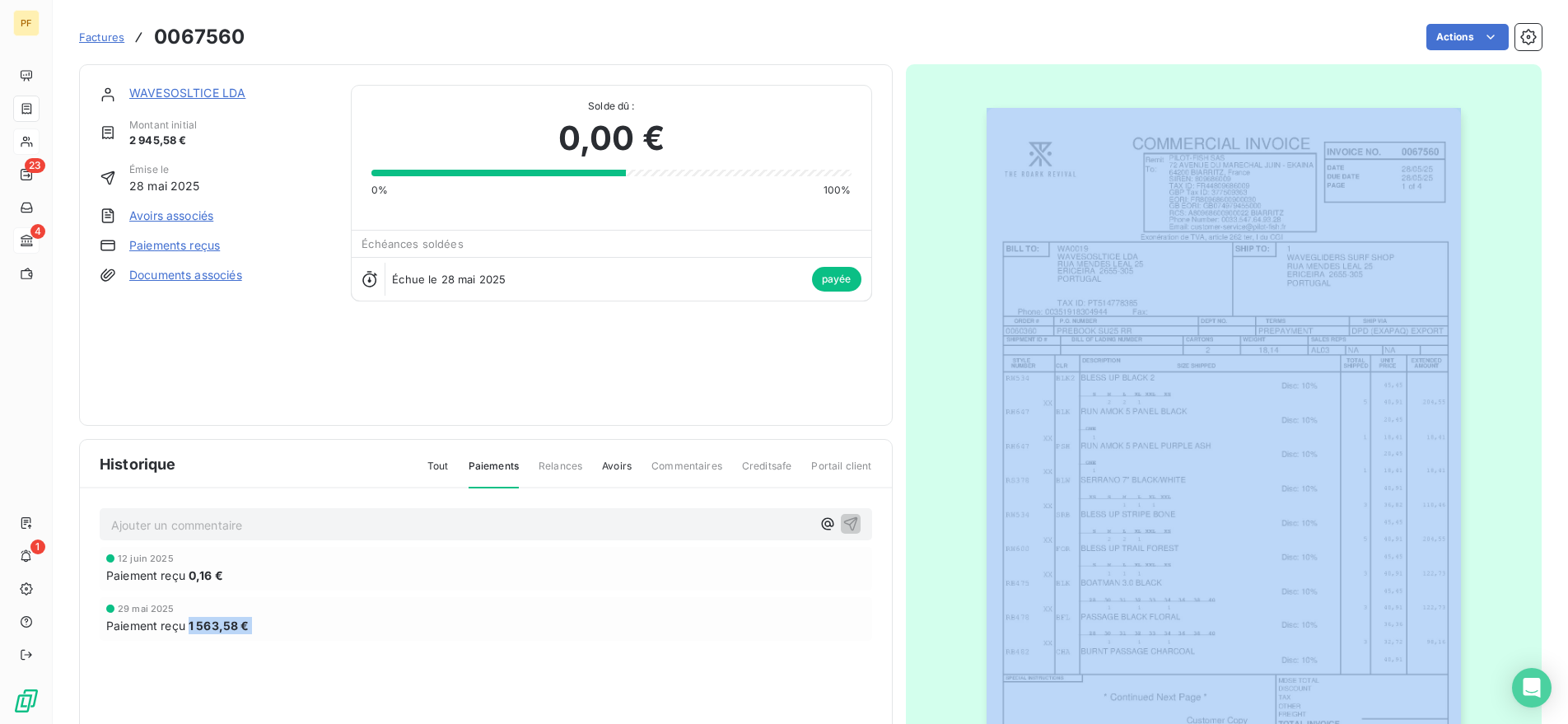
click at [215, 617] on span "1 563,58 €" at bounding box center [220, 625] width 61 height 17
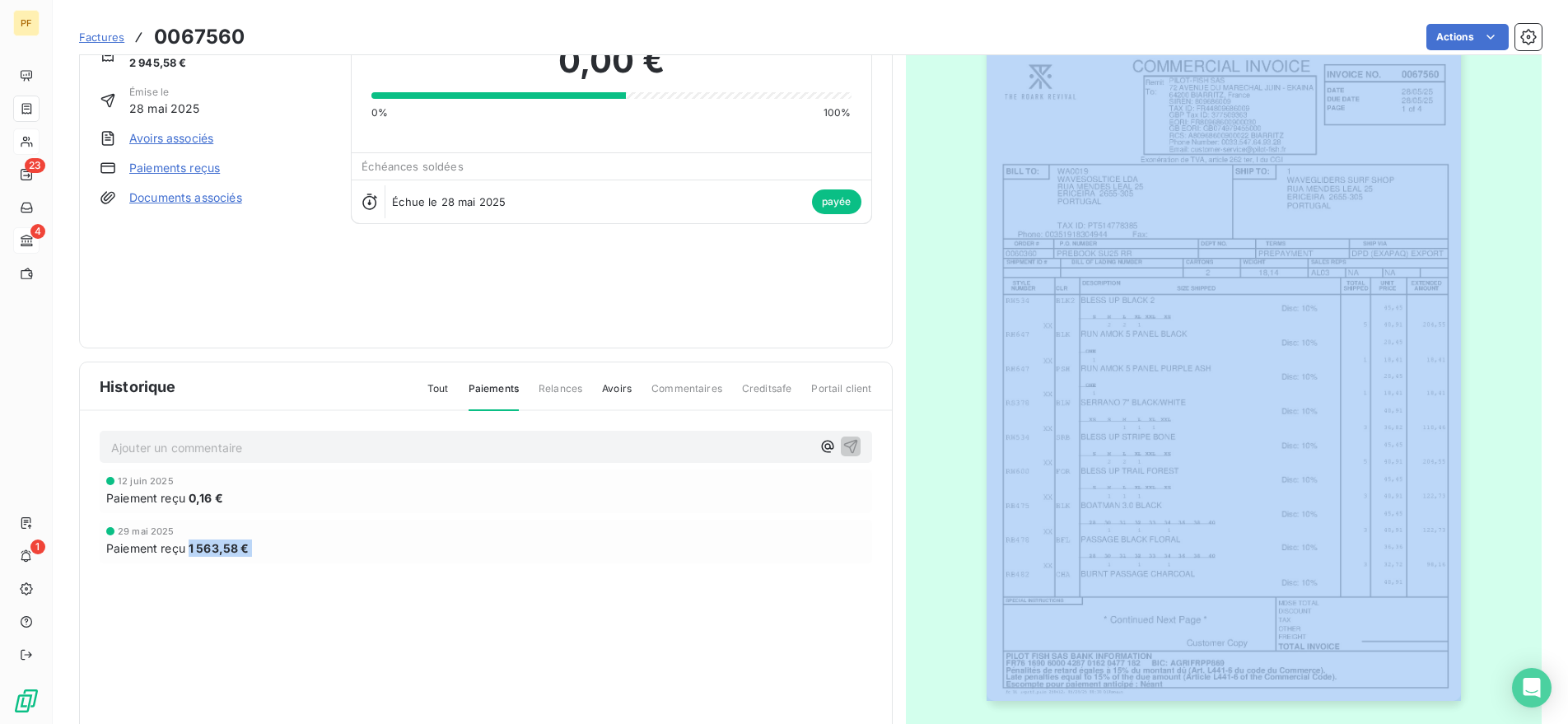
scroll to position [78, 0]
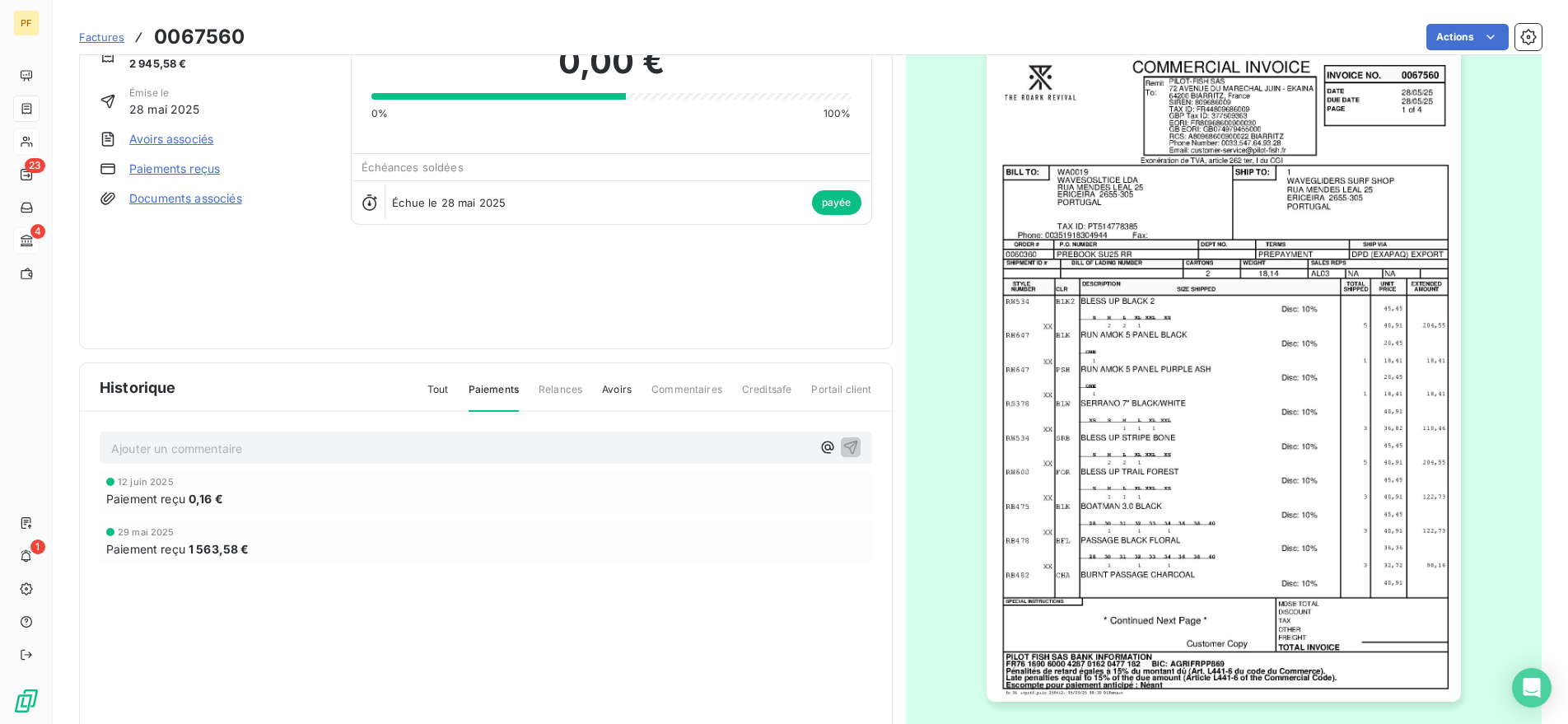
click at [359, 506] on div "[DATE] Paiement reçu 0,16 €" at bounding box center [485, 491] width 772 height 43
click at [199, 548] on span "1 563,58 €" at bounding box center [220, 549] width 61 height 17
click at [573, 391] on span "Relances" at bounding box center [559, 395] width 43 height 28
click at [622, 391] on span "Avoirs" at bounding box center [617, 395] width 30 height 28
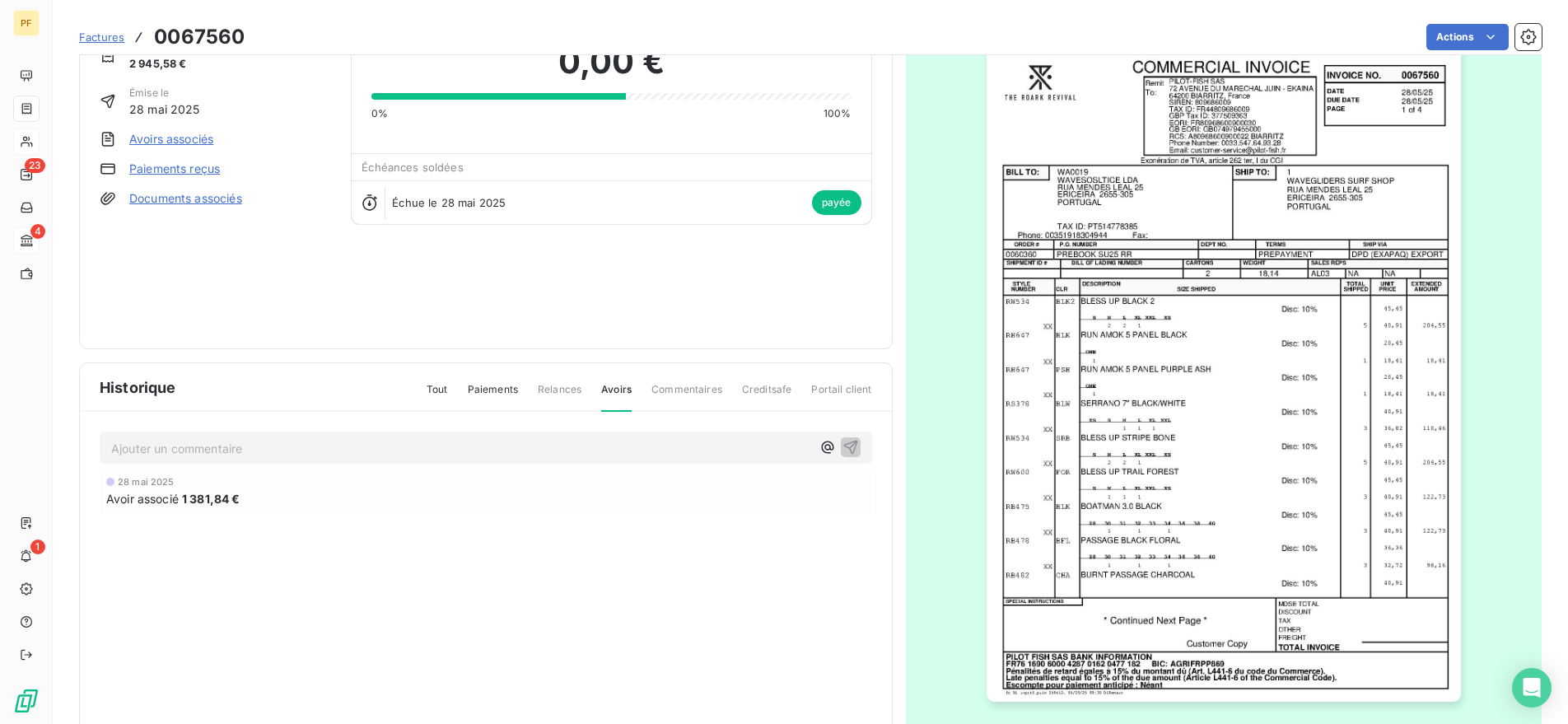
click at [500, 382] on span "Paiements" at bounding box center [493, 395] width 50 height 28
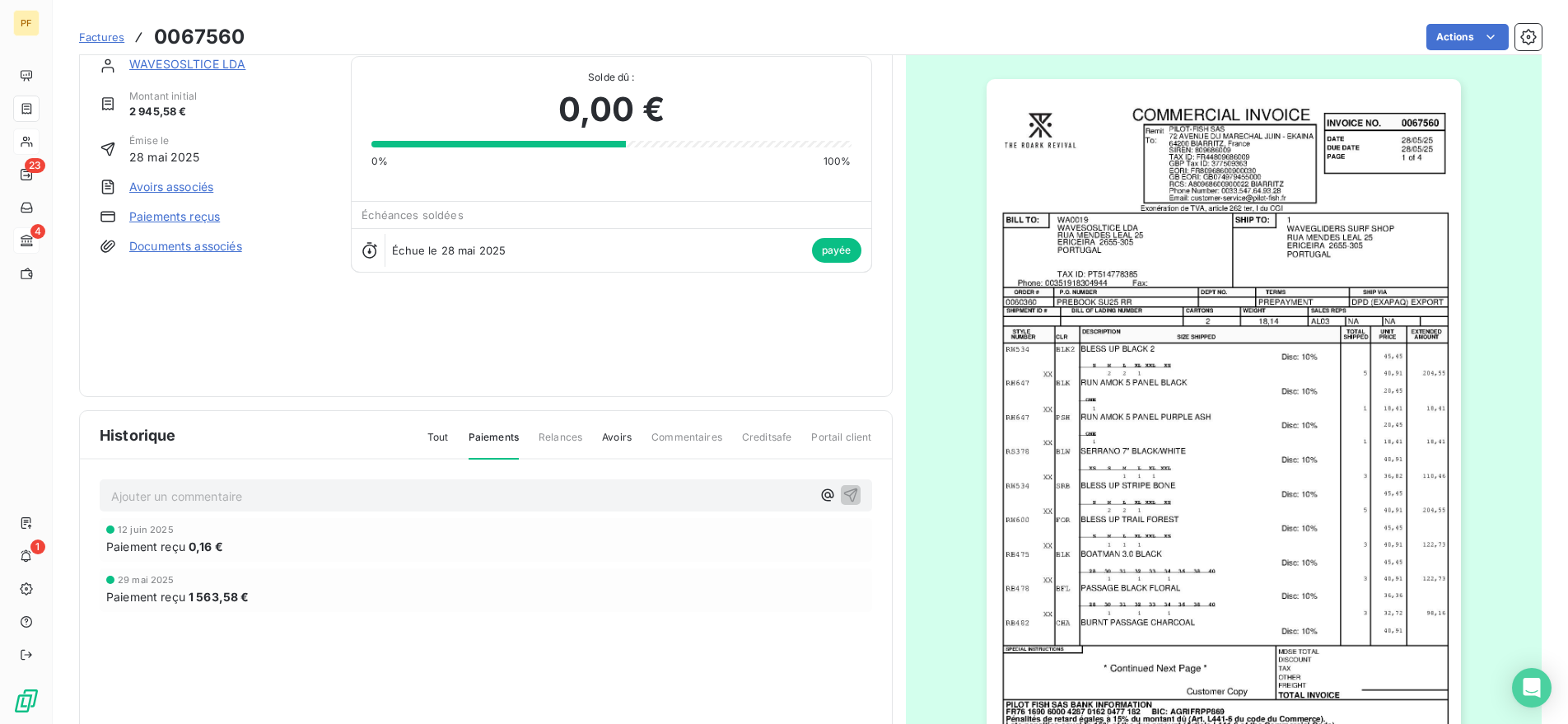
click at [443, 430] on span "Tout" at bounding box center [438, 443] width 21 height 28
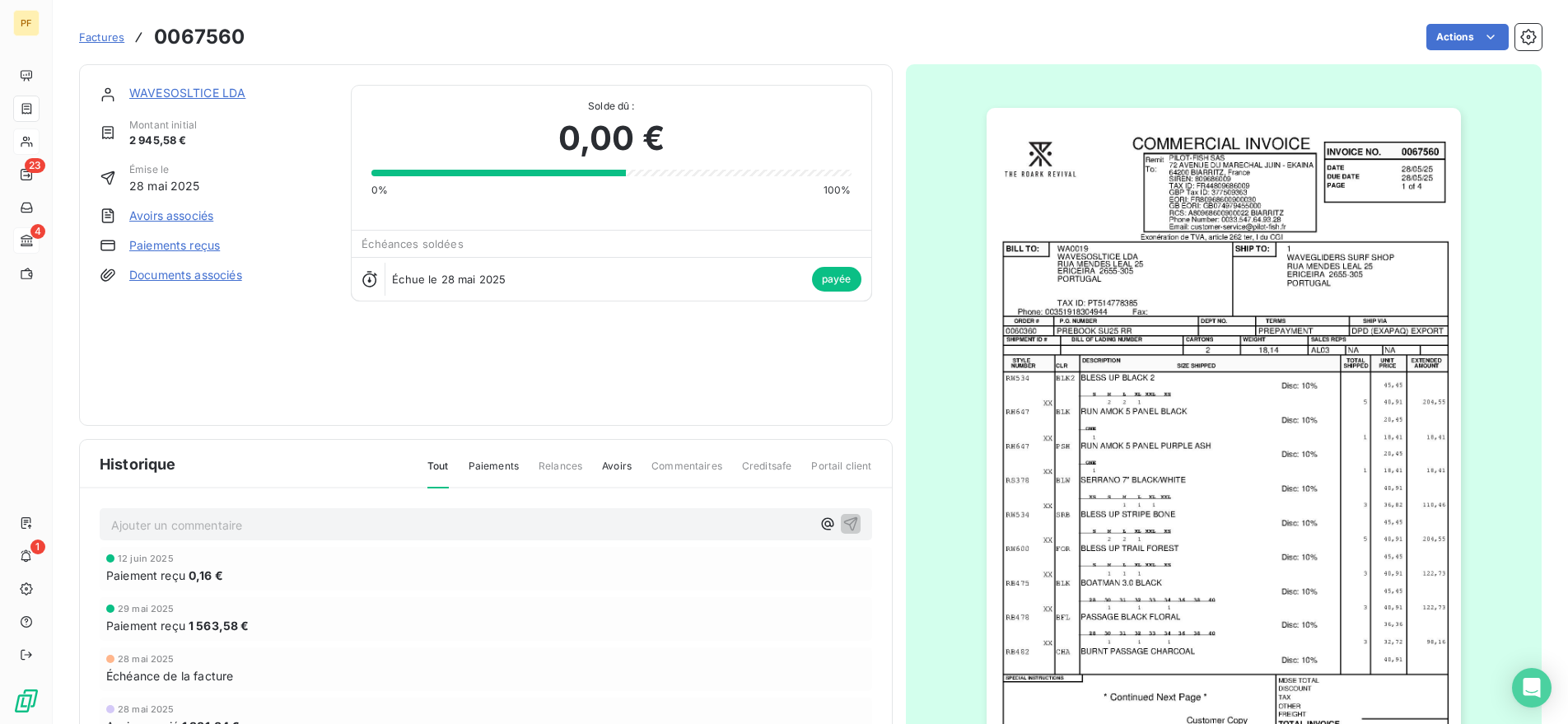
scroll to position [0, 0]
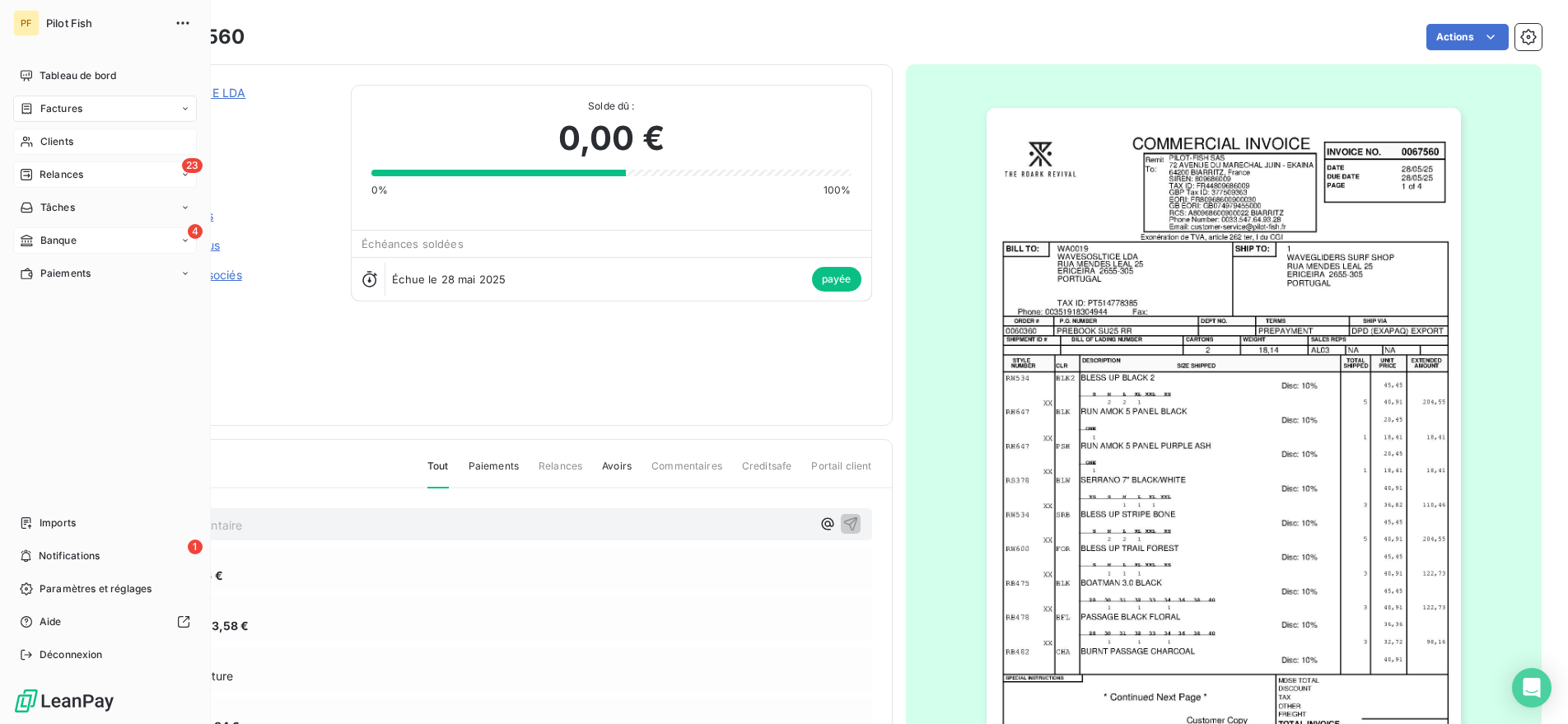
click at [51, 175] on span "Relances" at bounding box center [60, 174] width 43 height 14
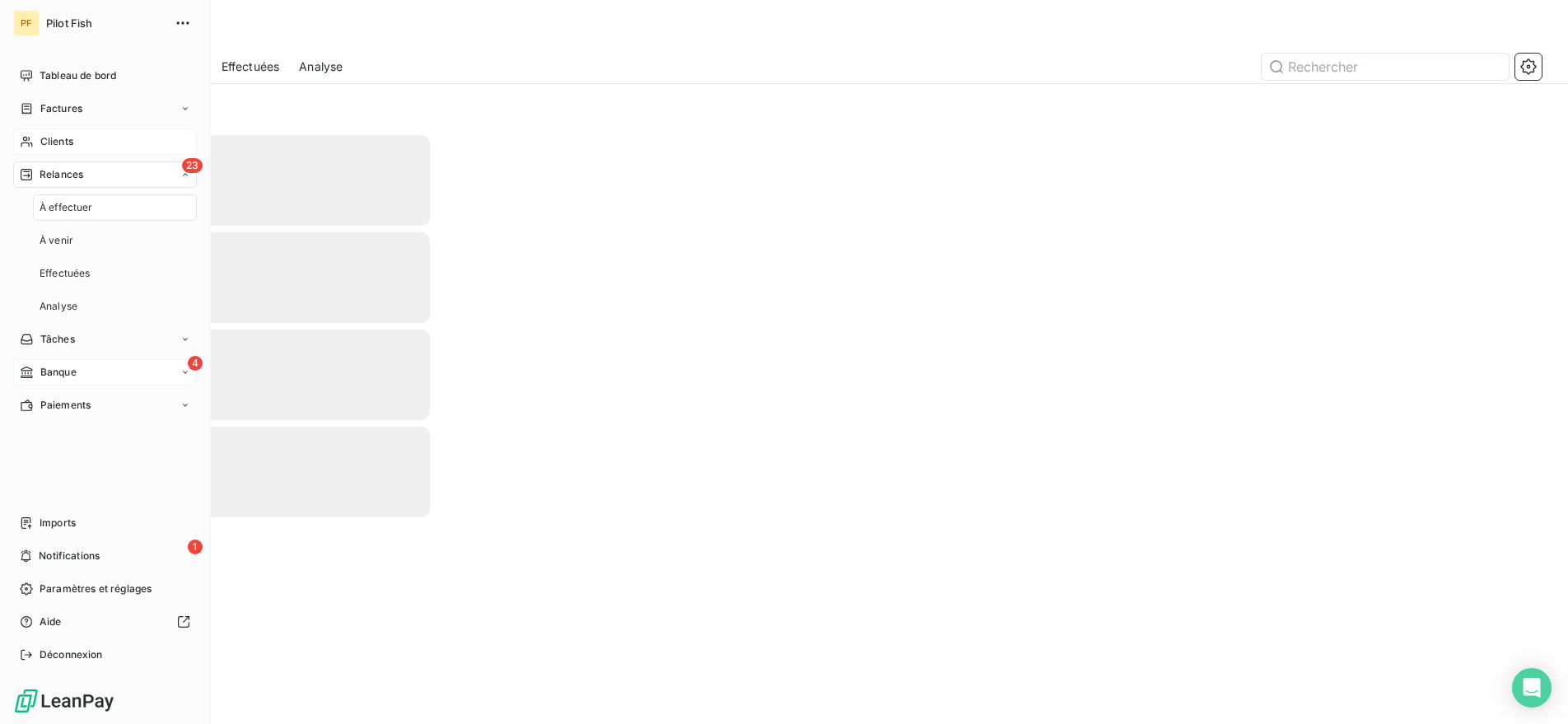
click at [69, 363] on div "4 Banque" at bounding box center [105, 371] width 183 height 26
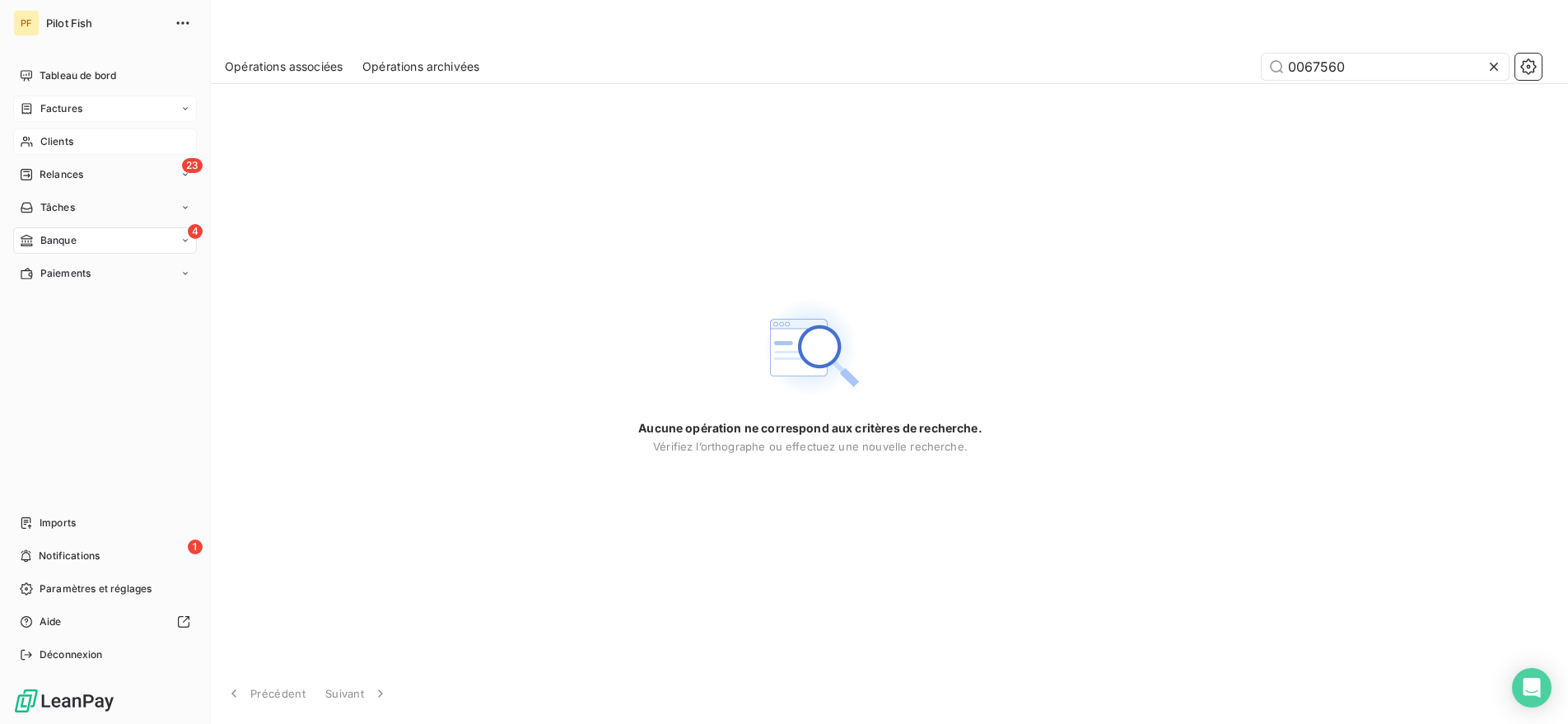
click at [120, 110] on div "Factures" at bounding box center [105, 108] width 183 height 26
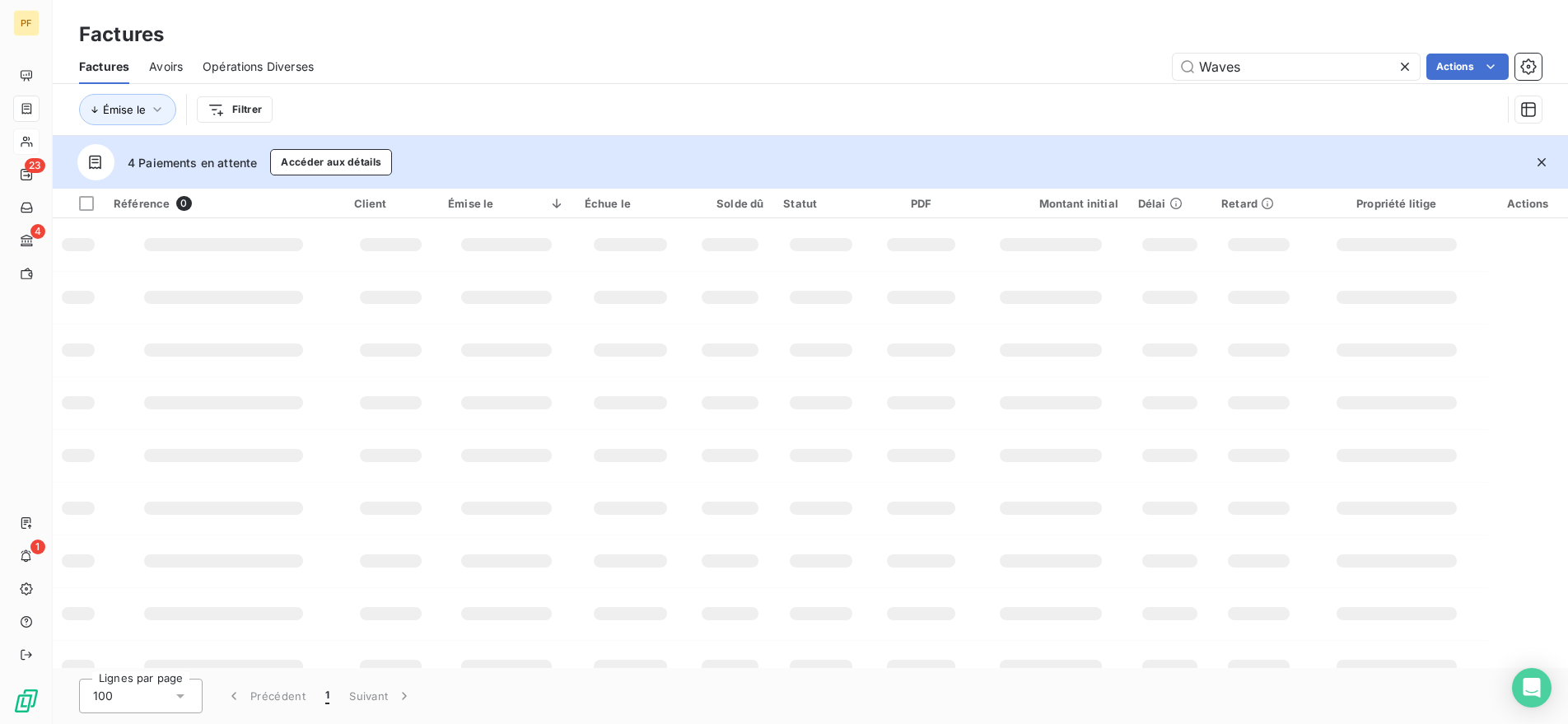
click at [154, 67] on span "Avoirs" at bounding box center [165, 66] width 34 height 16
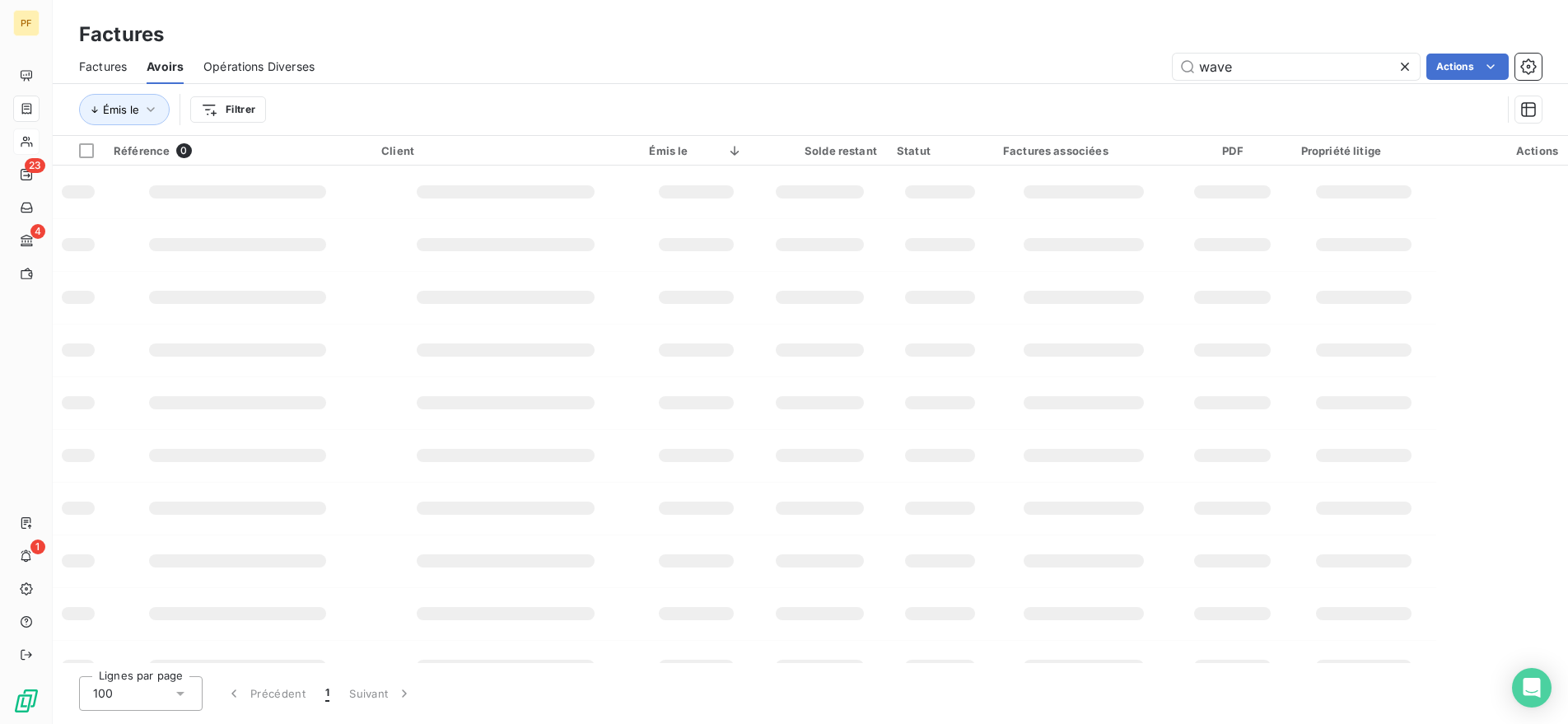
drag, startPoint x: 1397, startPoint y: 71, endPoint x: 1405, endPoint y: 61, distance: 12.8
click at [1405, 61] on icon at bounding box center [1404, 66] width 16 height 16
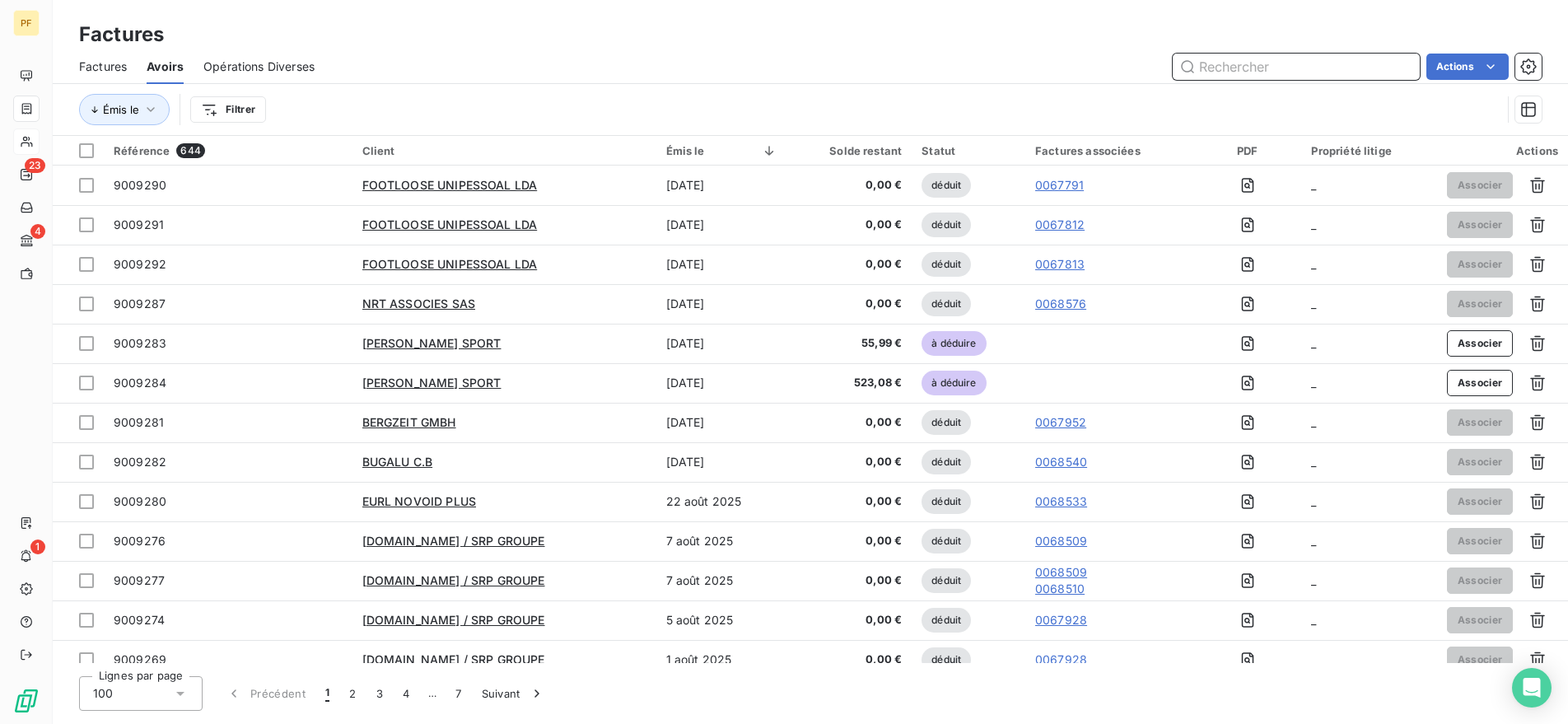
click at [1288, 76] on input "text" at bounding box center [1296, 66] width 247 height 26
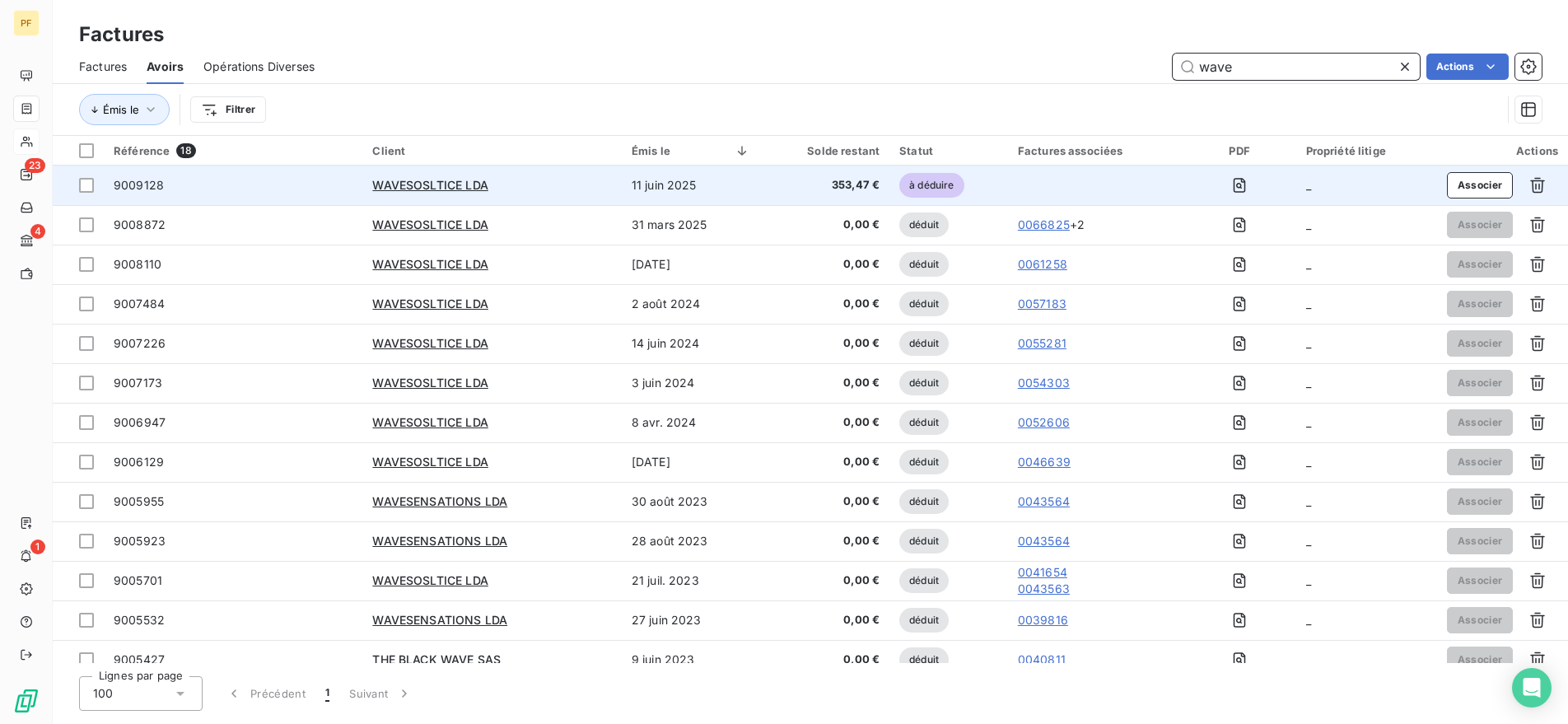
type input "wave"
click at [419, 190] on div "WAVESOSLTICE LDA" at bounding box center [491, 185] width 239 height 16
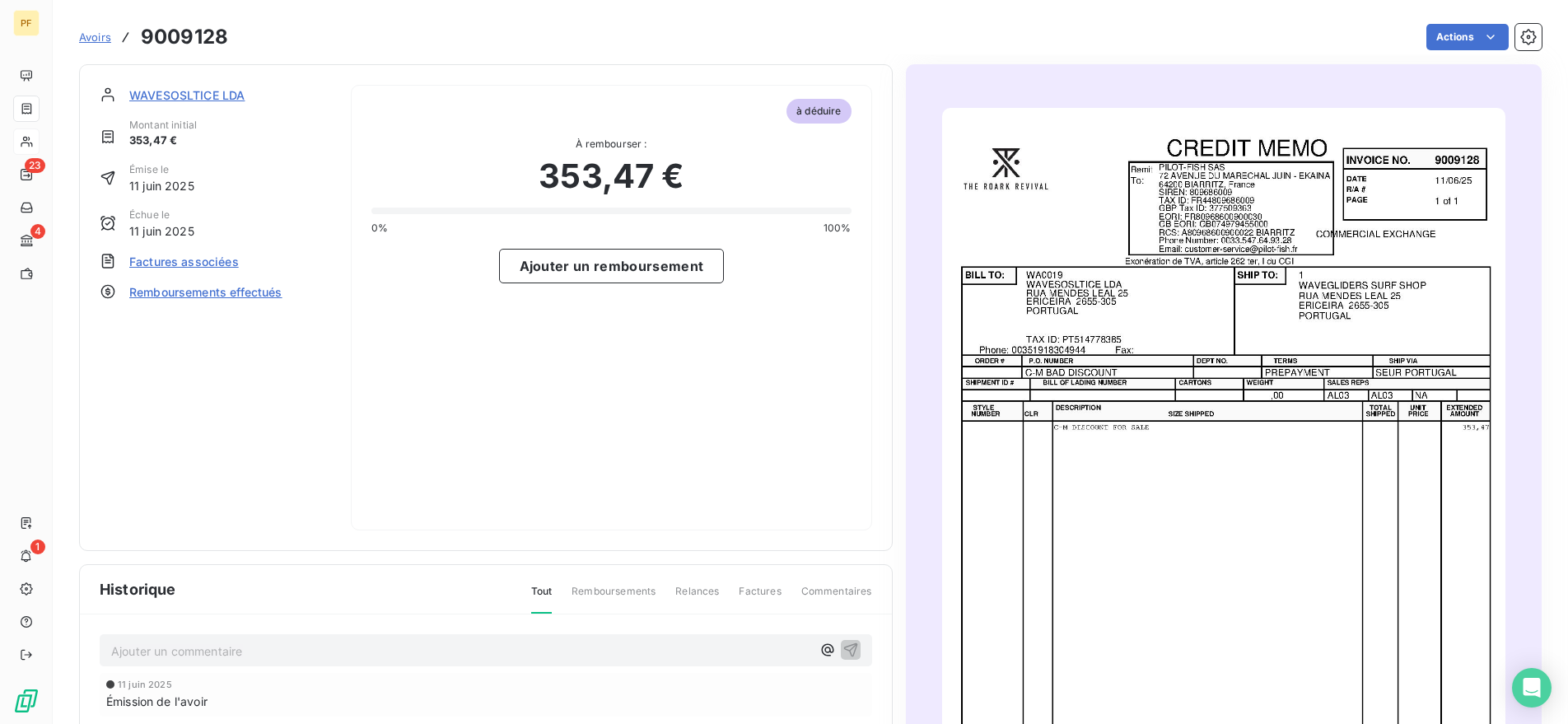
click at [1337, 456] on img "button" at bounding box center [1223, 504] width 563 height 795
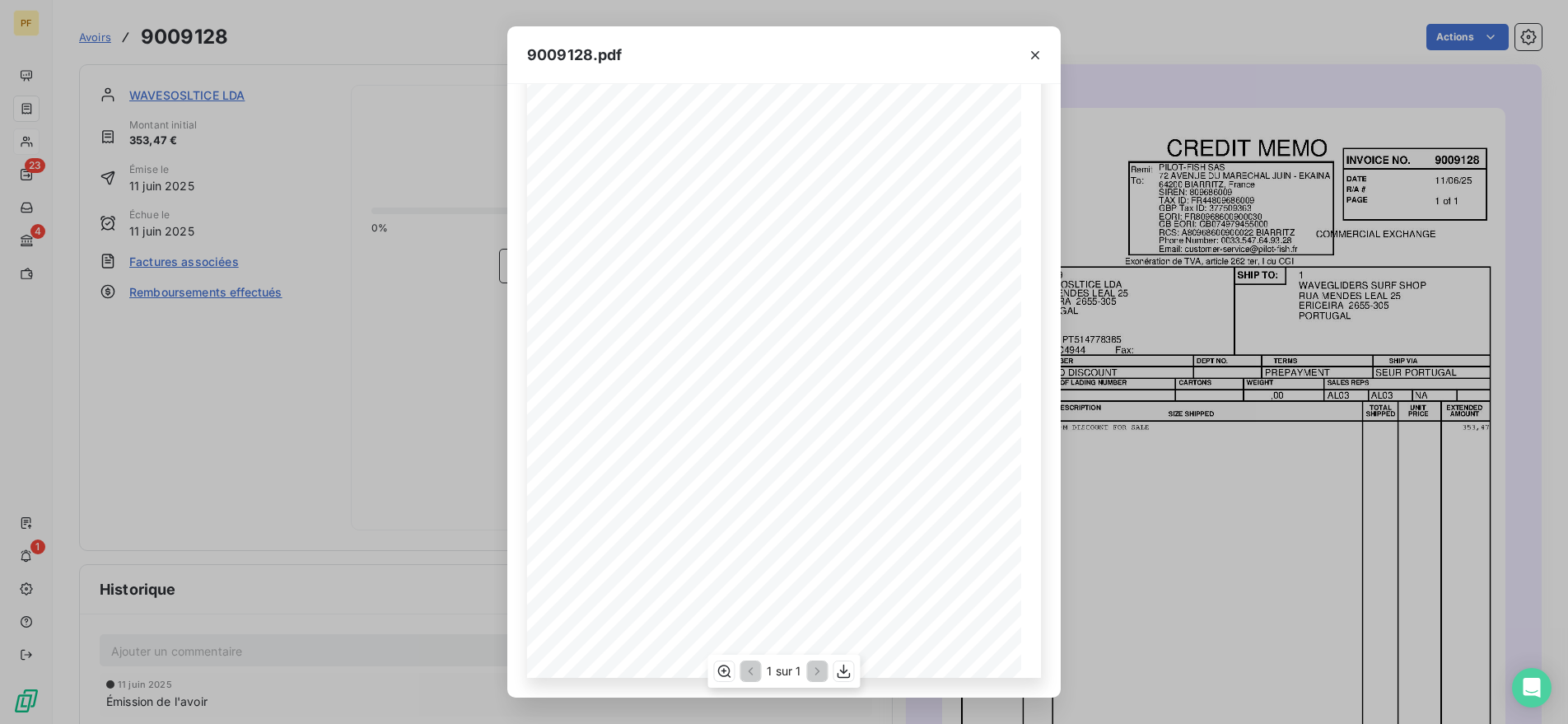
scroll to position [125, 0]
drag, startPoint x: 994, startPoint y: 619, endPoint x: 1007, endPoint y: 619, distance: 13.0
click at [1007, 619] on span "353,47" at bounding box center [995, 622] width 31 height 9
click at [1038, 52] on icon "button" at bounding box center [1035, 55] width 9 height 9
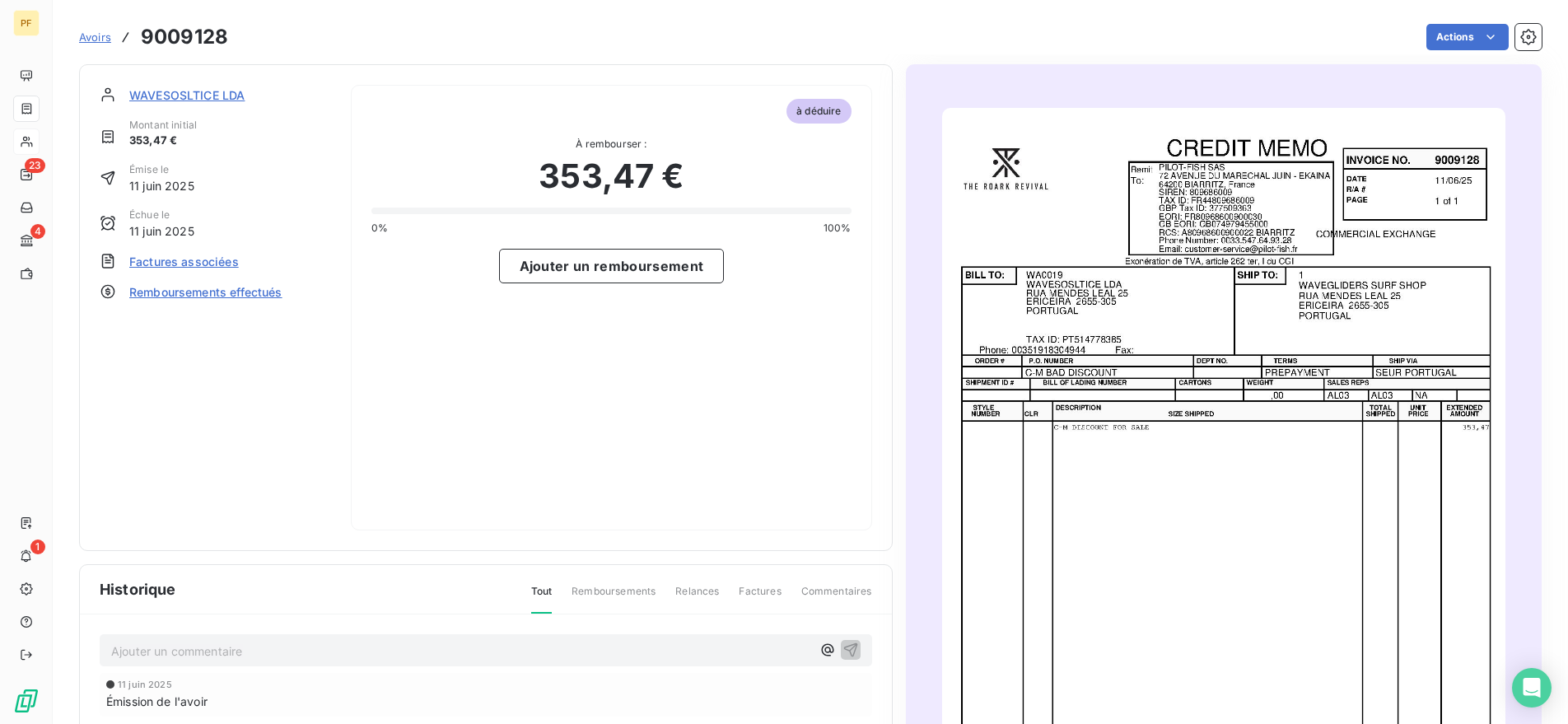
click at [96, 37] on span "Avoirs" at bounding box center [94, 37] width 32 height 13
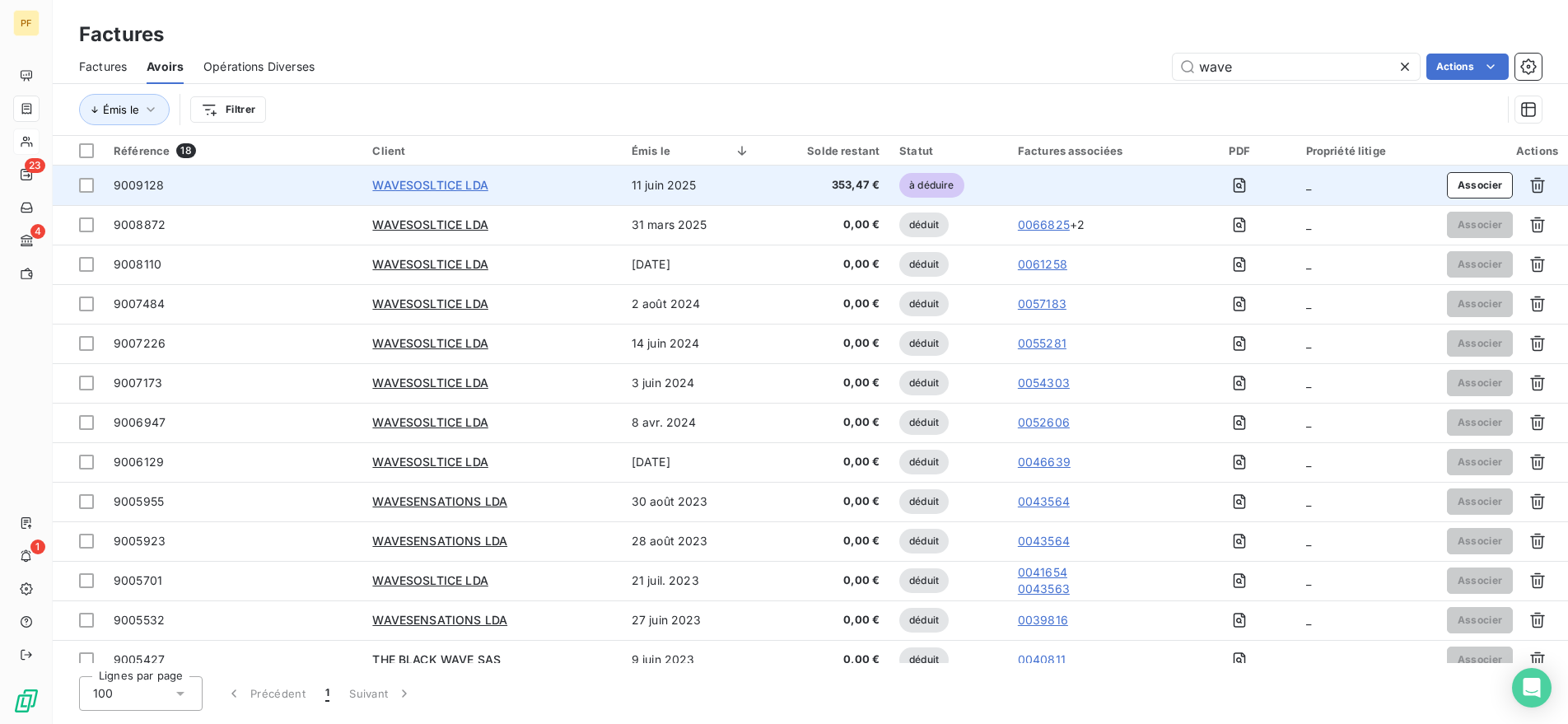
click at [428, 189] on span "WAVESOSLTICE LDA" at bounding box center [430, 184] width 115 height 14
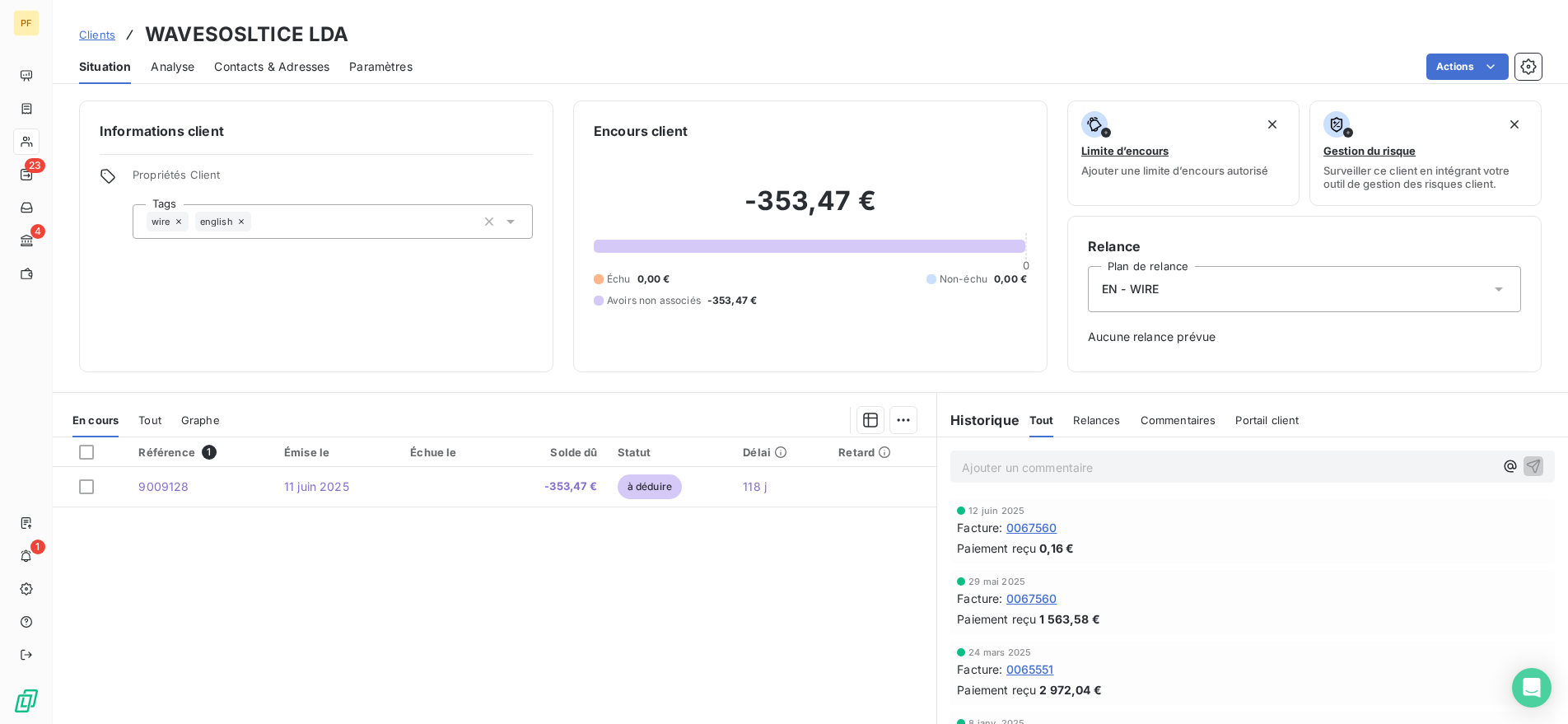
click at [190, 67] on span "Analyse" at bounding box center [172, 66] width 43 height 16
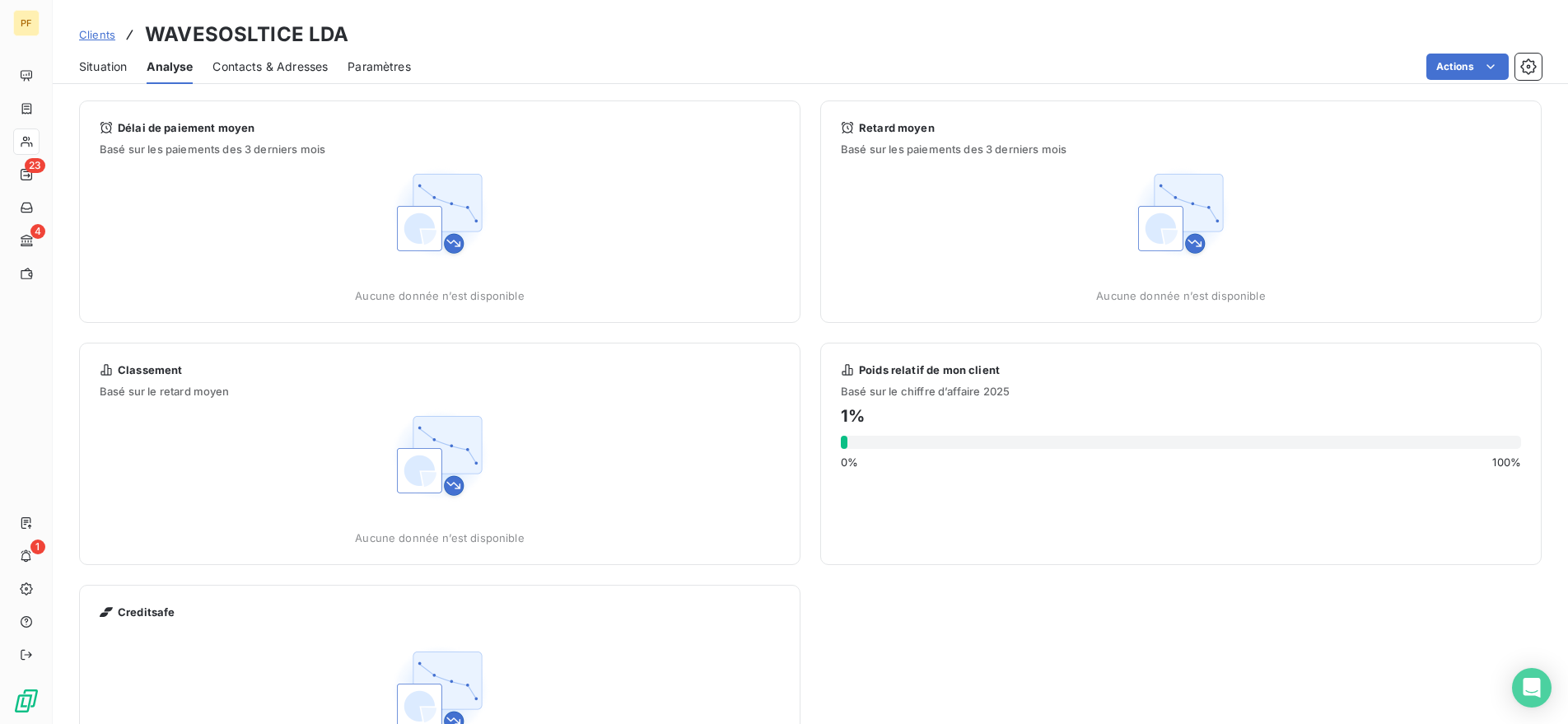
click at [106, 68] on span "Situation" at bounding box center [103, 66] width 48 height 16
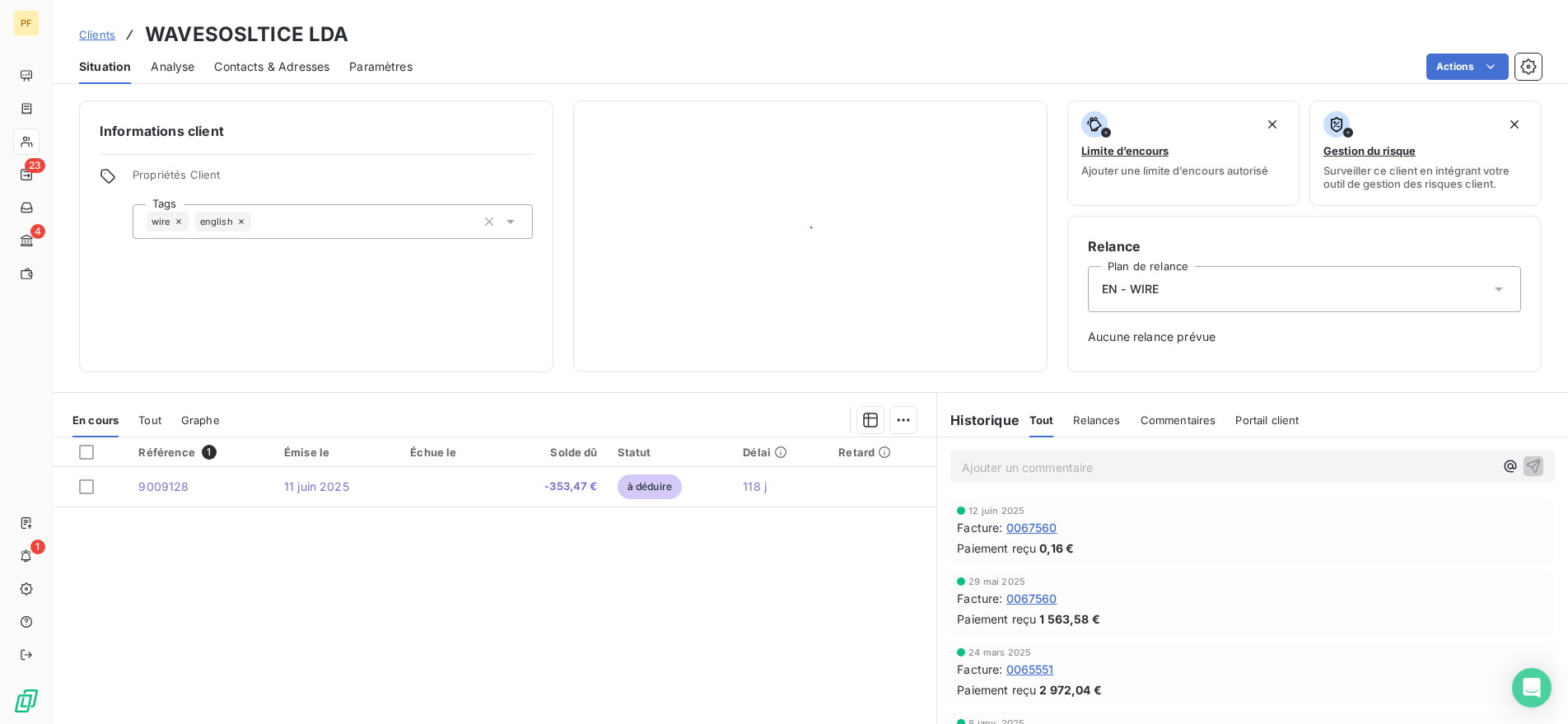
click at [170, 417] on div "En cours Tout Graphe" at bounding box center [494, 420] width 883 height 35
click at [156, 420] on span "Tout" at bounding box center [150, 420] width 23 height 13
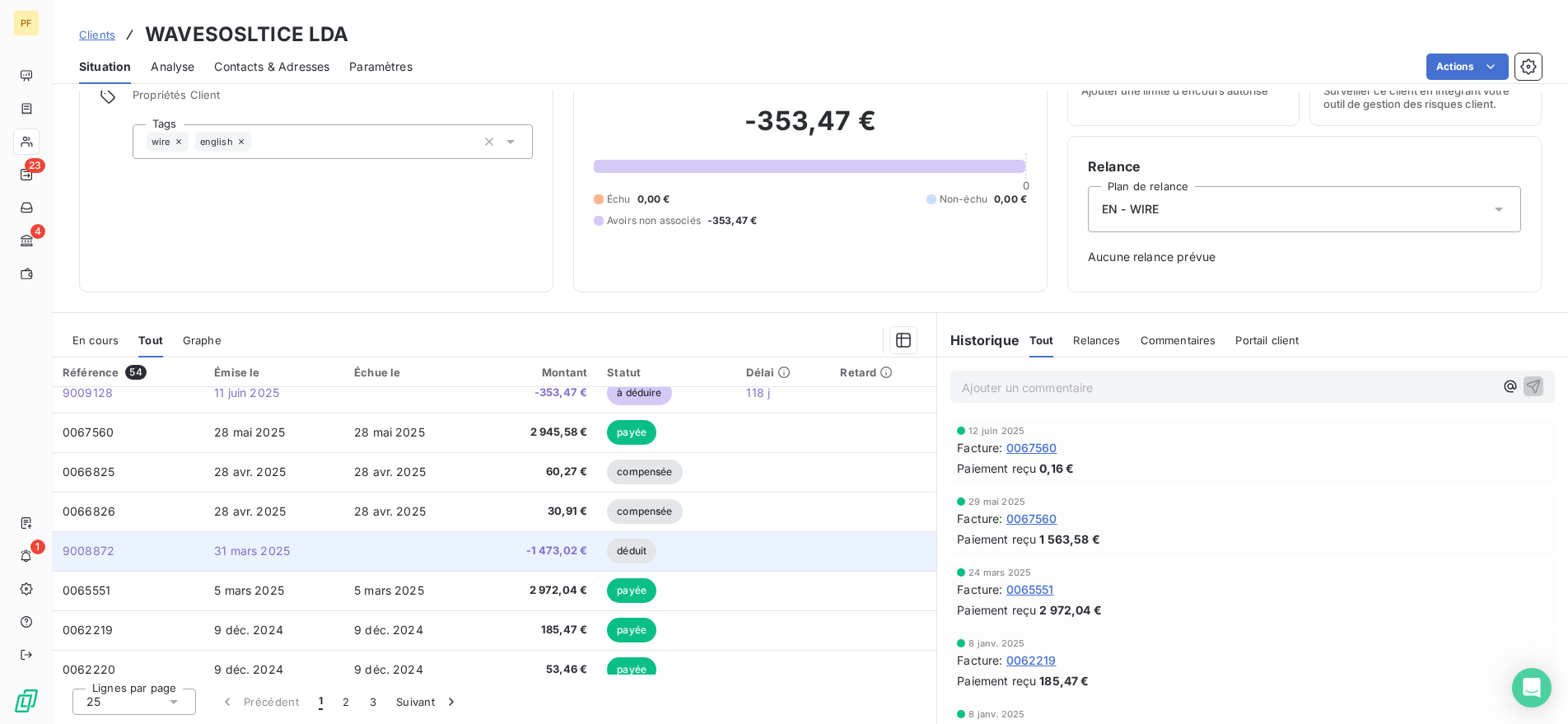
scroll to position [13, 0]
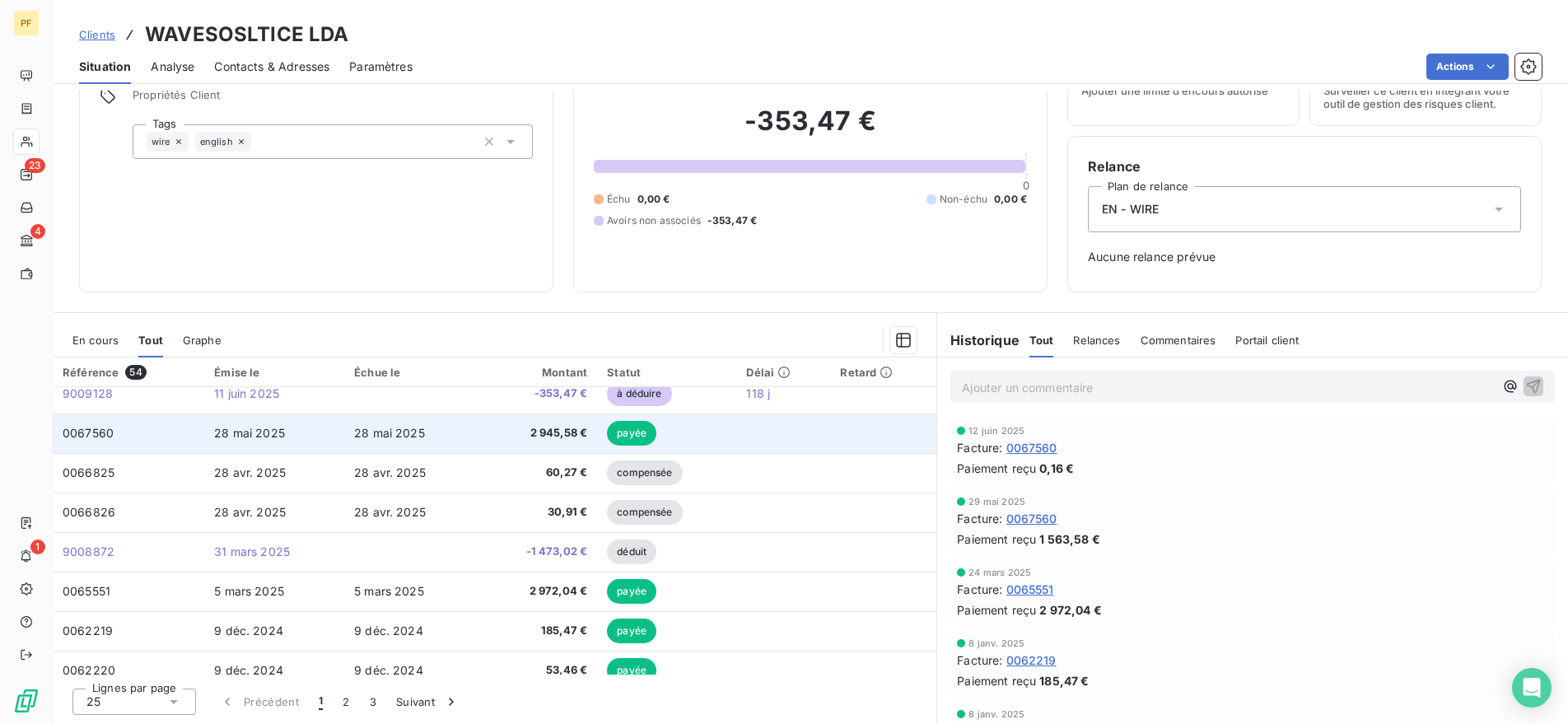
click at [216, 440] on td "28 mai 2025" at bounding box center [274, 432] width 140 height 39
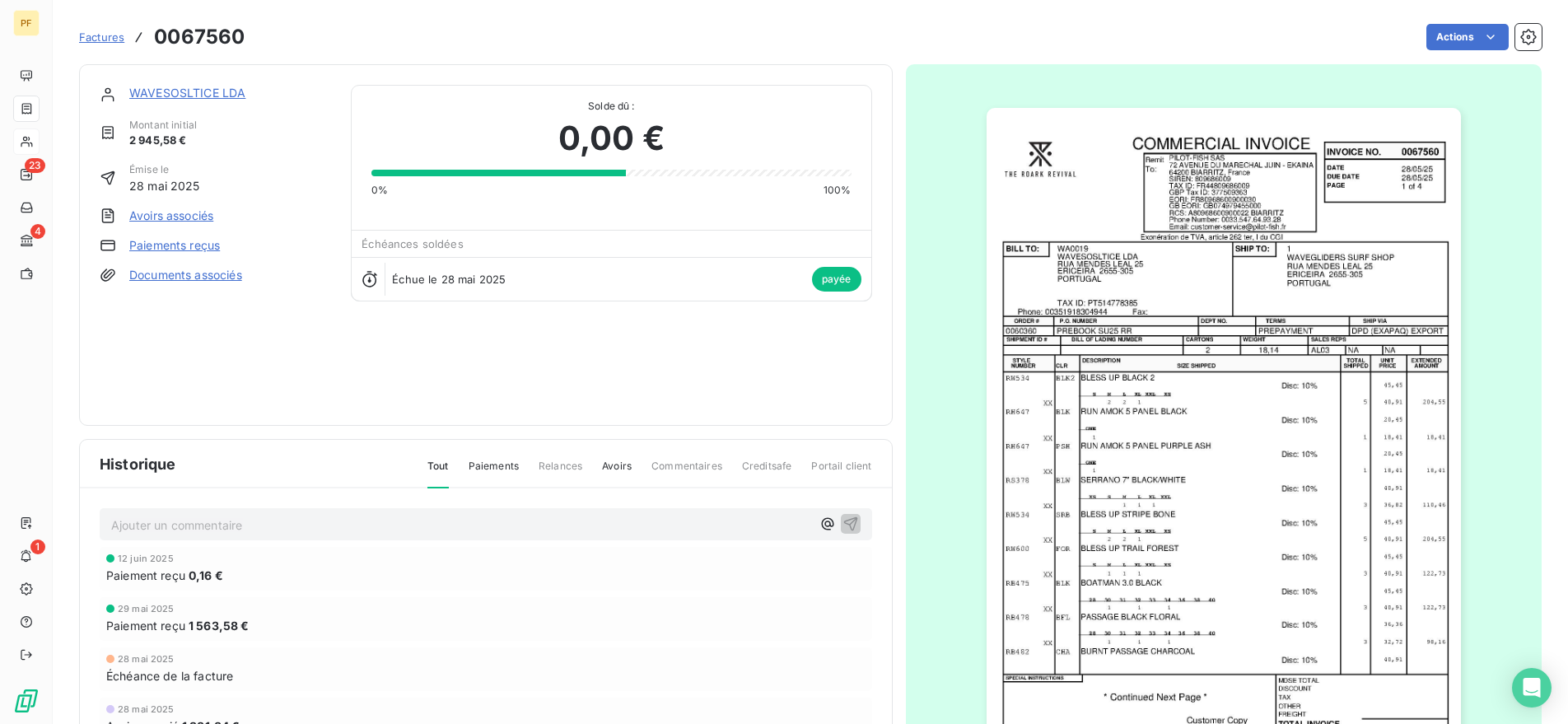
click at [210, 86] on link "WAVESOSLTICE LDA" at bounding box center [187, 92] width 116 height 14
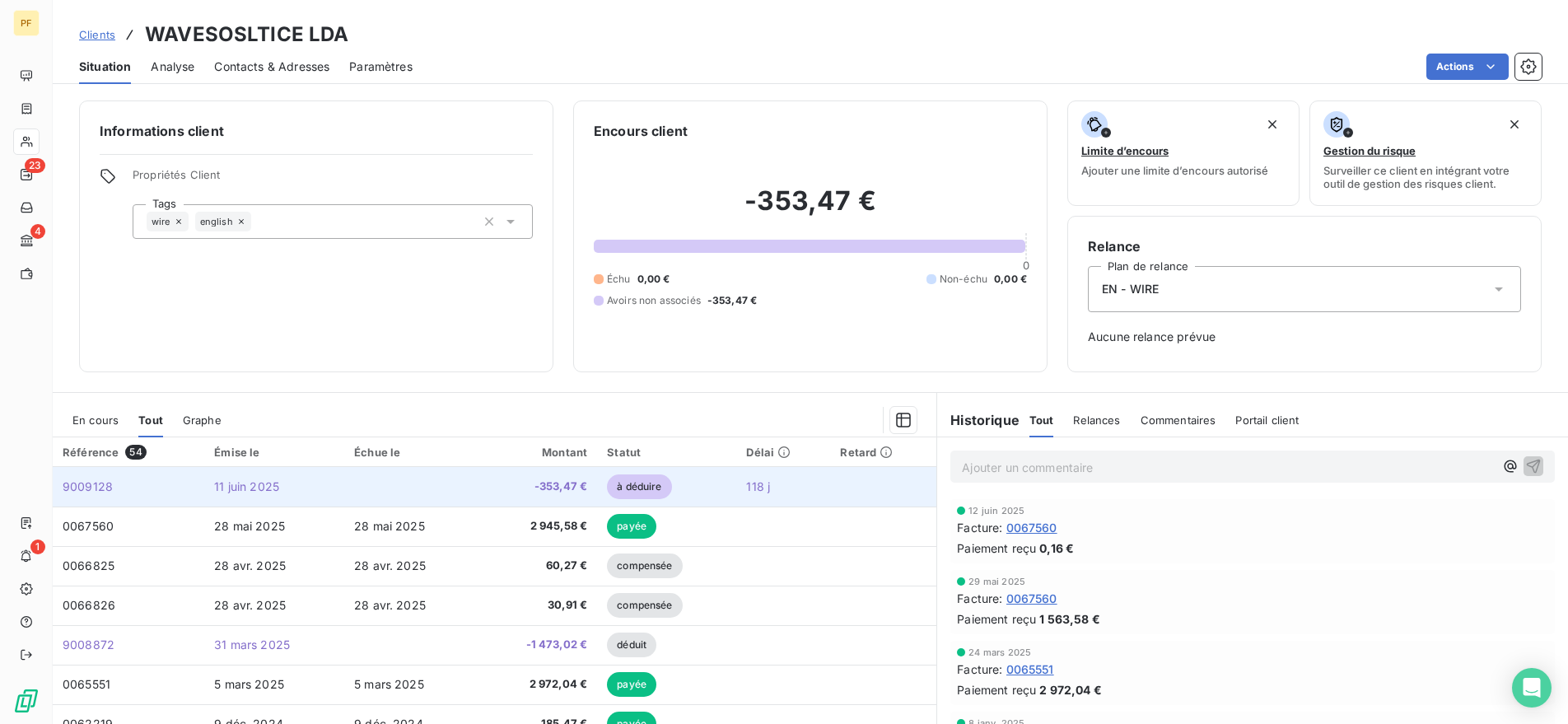
click at [271, 485] on span "11 juin 2025" at bounding box center [246, 486] width 65 height 14
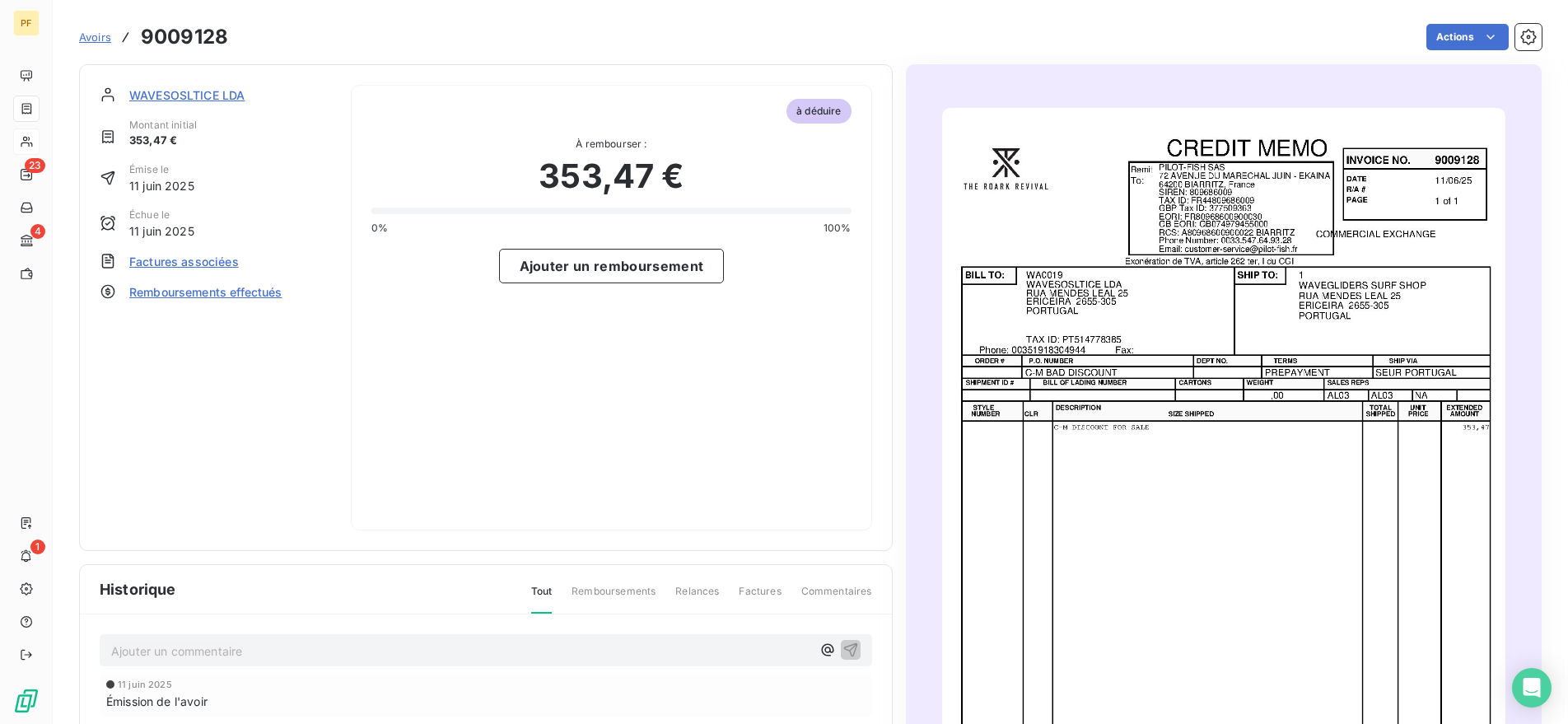
click at [1388, 191] on img "button" at bounding box center [1223, 504] width 563 height 795
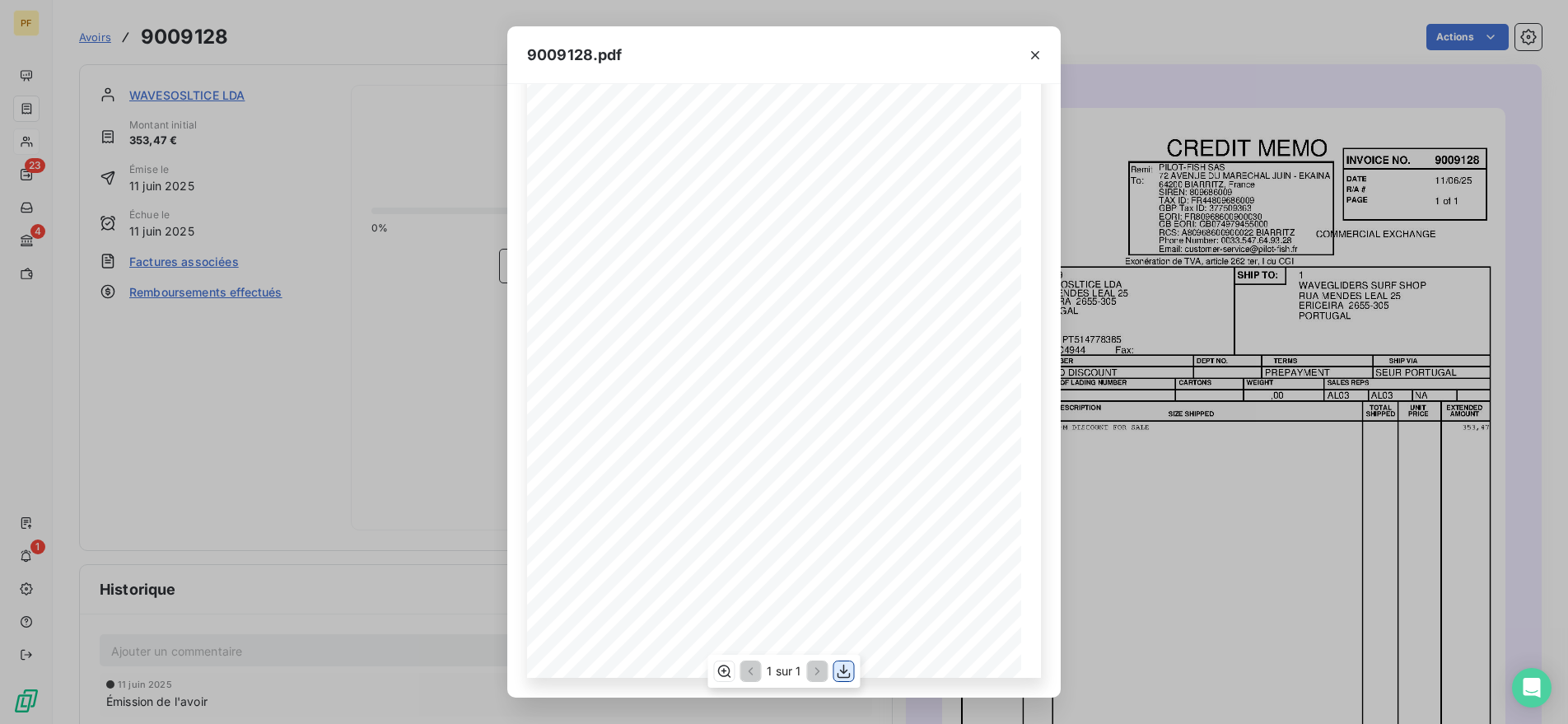
scroll to position [125, 0]
click at [846, 671] on icon "button" at bounding box center [844, 671] width 13 height 14
click at [844, 667] on icon "button" at bounding box center [844, 671] width 13 height 14
click at [391, 310] on div "9009128.pdf INVOICE NO. DATE R/A # PAGE Remit To: BILL TO: SHIP TO: SPECIAL INS…" at bounding box center [784, 362] width 1568 height 724
